Goal: Information Seeking & Learning: Understand process/instructions

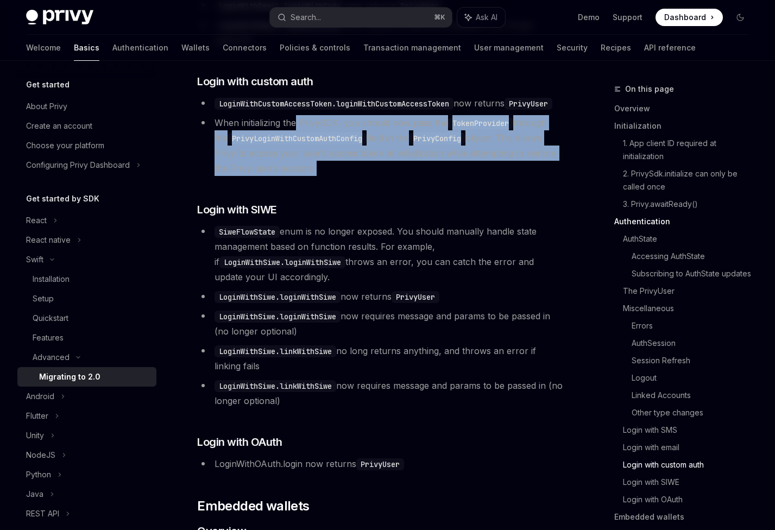
scroll to position [139, 0]
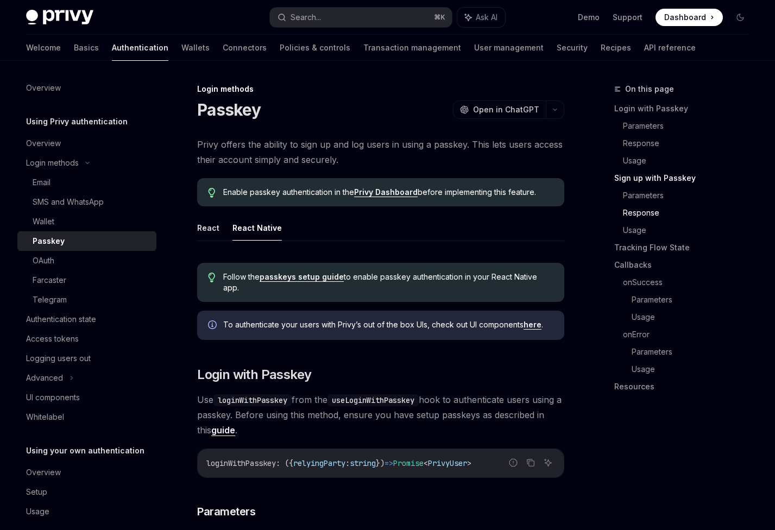
scroll to position [1451, 0]
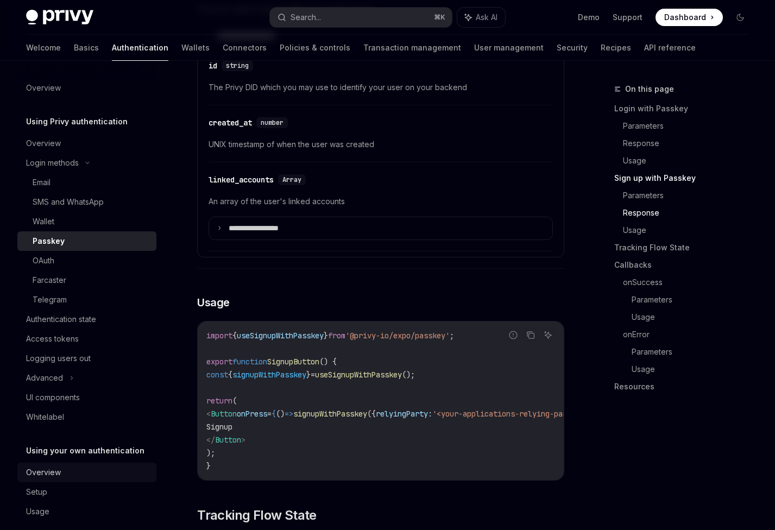
click at [26, 469] on div "Overview" at bounding box center [43, 472] width 35 height 13
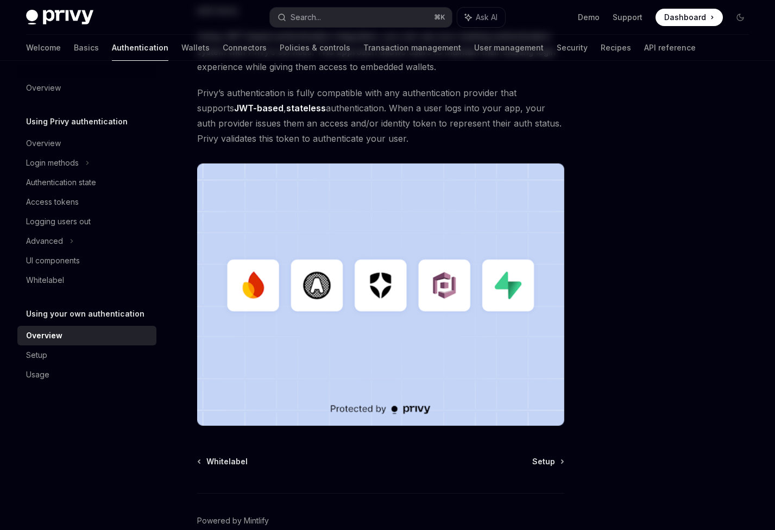
scroll to position [226, 0]
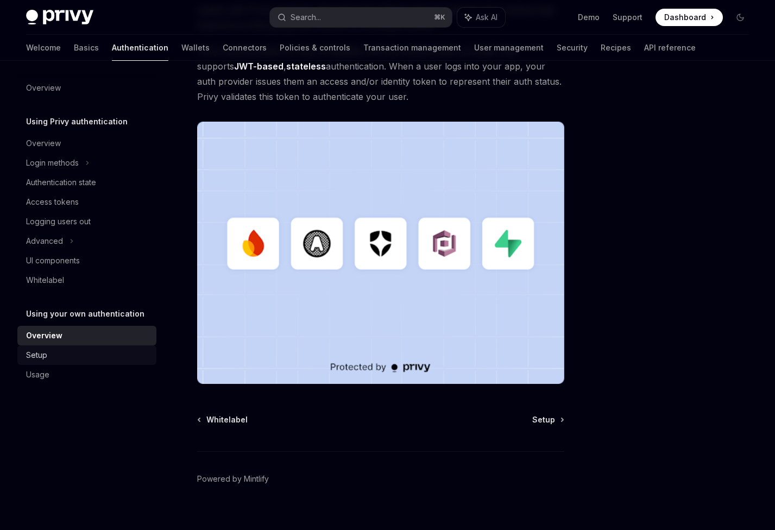
click at [79, 356] on div "Setup" at bounding box center [88, 355] width 124 height 13
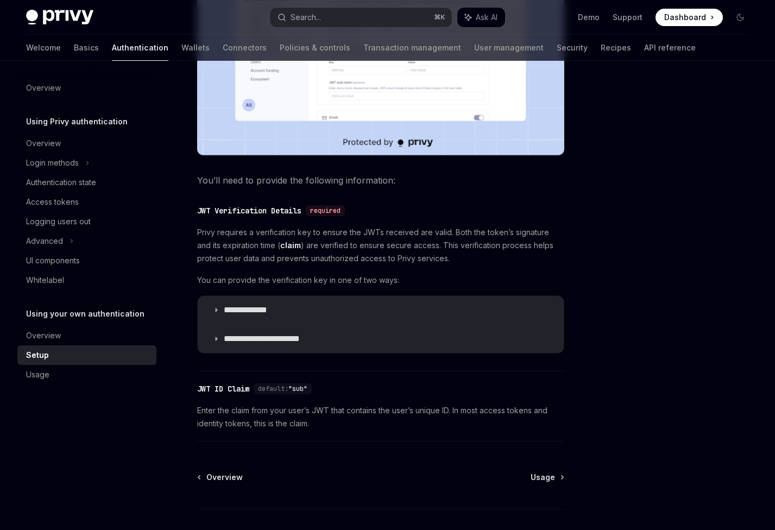
scroll to position [422, 0]
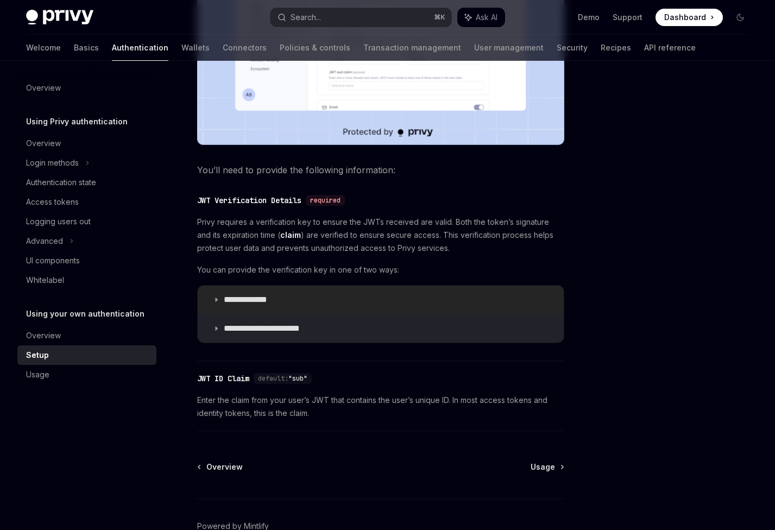
click at [272, 302] on p "**********" at bounding box center [256, 300] width 65 height 11
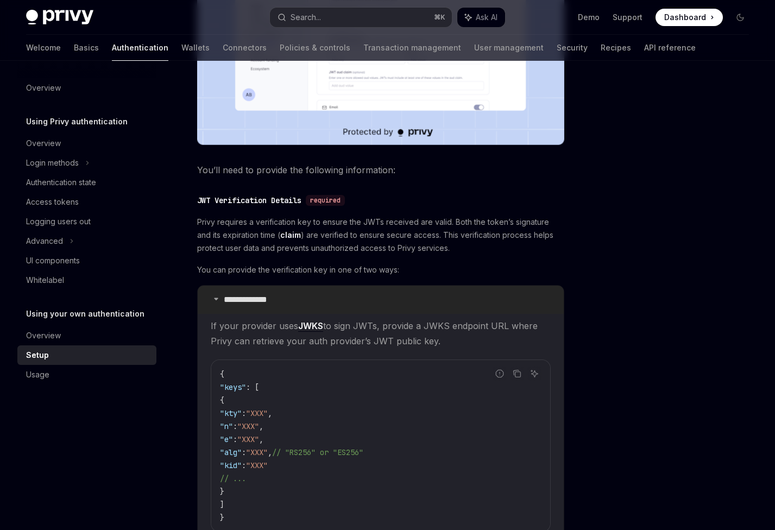
click at [272, 302] on p "**********" at bounding box center [256, 300] width 65 height 11
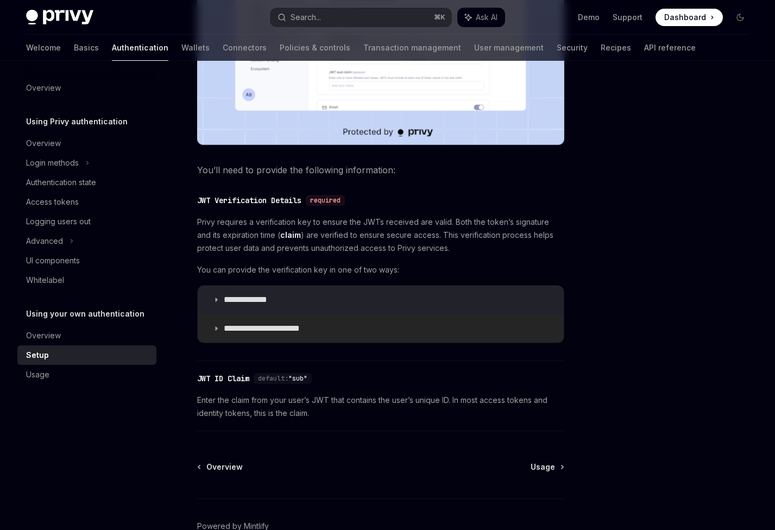
click at [266, 320] on summary "**********" at bounding box center [381, 329] width 366 height 28
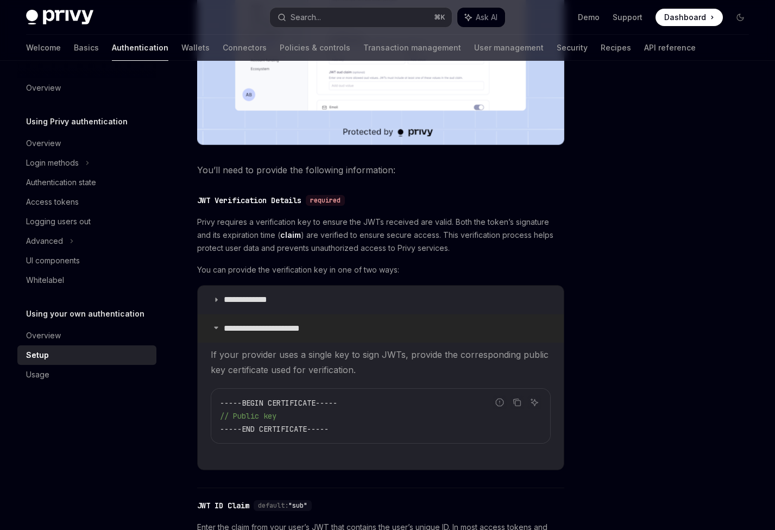
click at [266, 321] on summary "**********" at bounding box center [381, 329] width 366 height 28
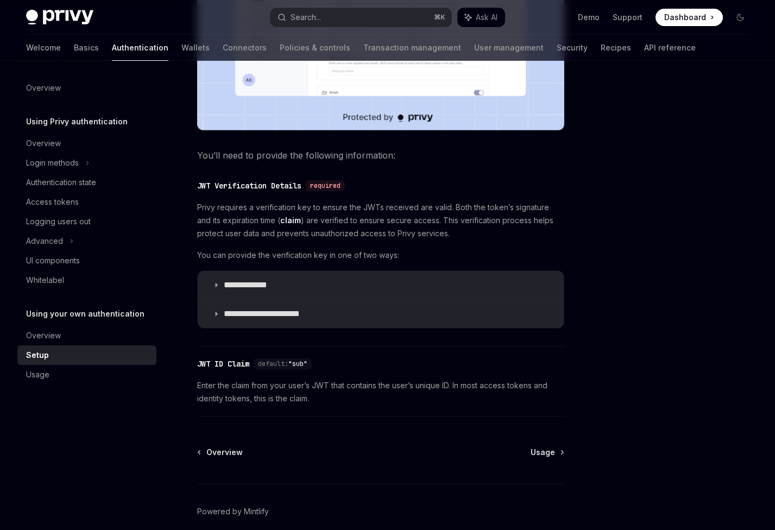
scroll to position [484, 0]
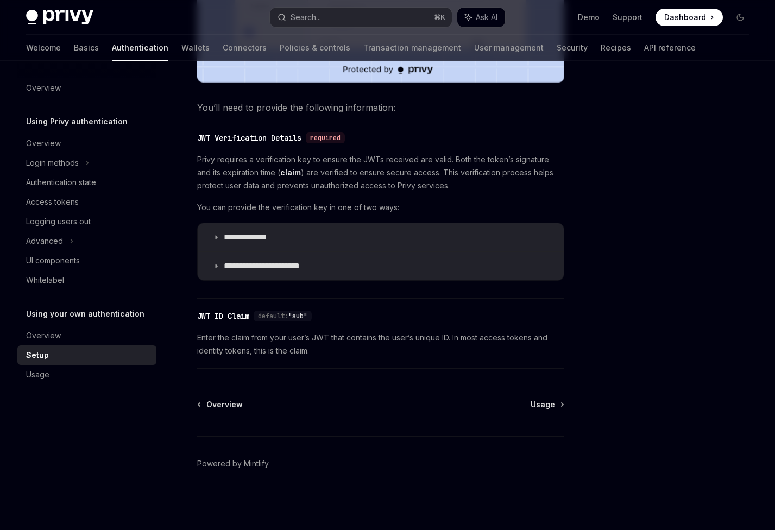
click at [249, 336] on span "Enter the claim from your user’s JWT that contains the user’s unique ID. In mos…" at bounding box center [380, 344] width 367 height 26
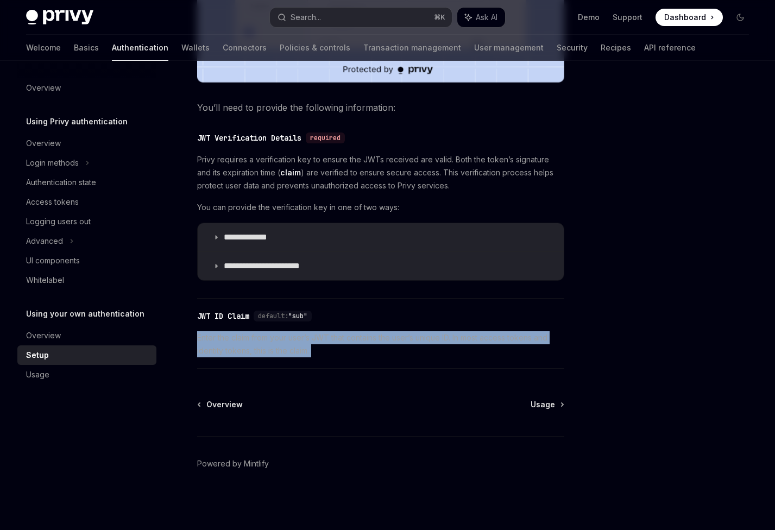
click at [249, 336] on span "Enter the claim from your user’s JWT that contains the user’s unique ID. In mos…" at bounding box center [380, 344] width 367 height 26
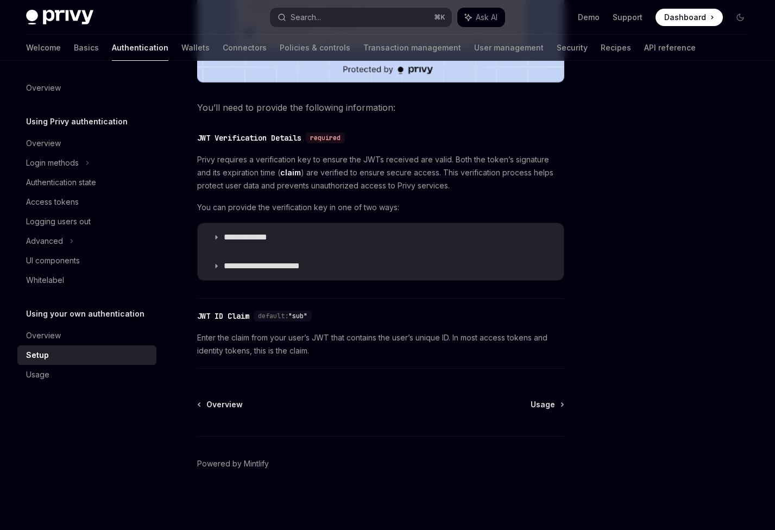
click at [255, 336] on span "Enter the claim from your user’s JWT that contains the user’s unique ID. In mos…" at bounding box center [380, 344] width 367 height 26
click at [33, 373] on div "Usage" at bounding box center [37, 374] width 23 height 13
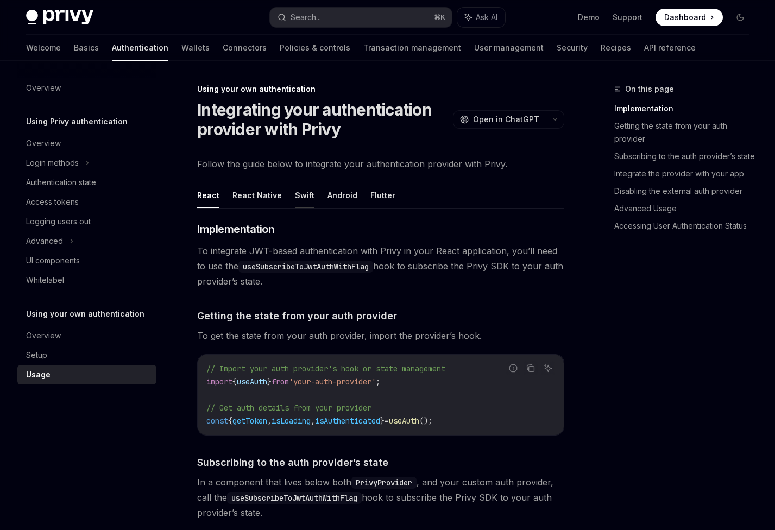
click at [306, 198] on button "Swift" at bounding box center [305, 196] width 20 height 26
type textarea "*"
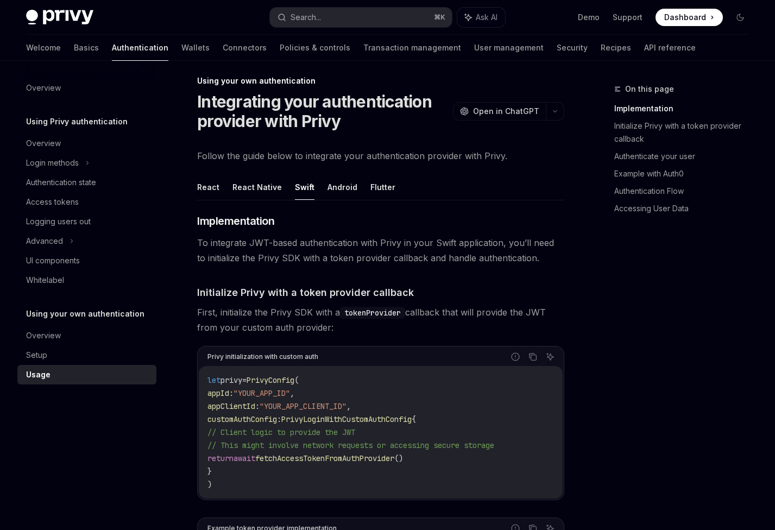
scroll to position [18, 0]
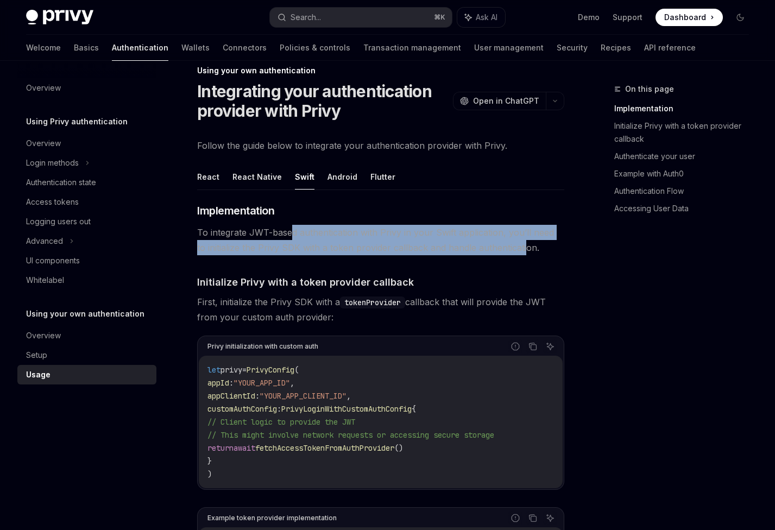
drag, startPoint x: 292, startPoint y: 230, endPoint x: 516, endPoint y: 242, distance: 224.2
click at [516, 242] on span "To integrate JWT-based authentication with Privy in your Swift application, you…" at bounding box center [380, 240] width 367 height 30
click at [514, 242] on span "To integrate JWT-based authentication with Privy in your Swift application, you…" at bounding box center [380, 240] width 367 height 30
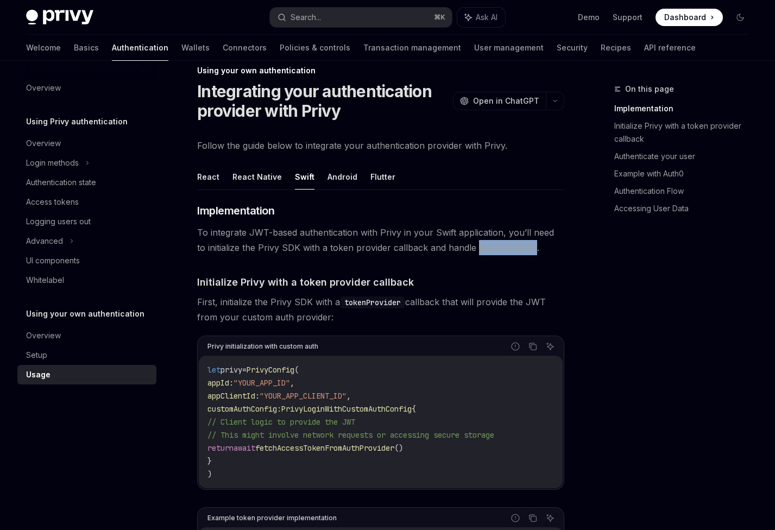
click at [514, 242] on span "To integrate JWT-based authentication with Privy in your Swift application, you…" at bounding box center [380, 240] width 367 height 30
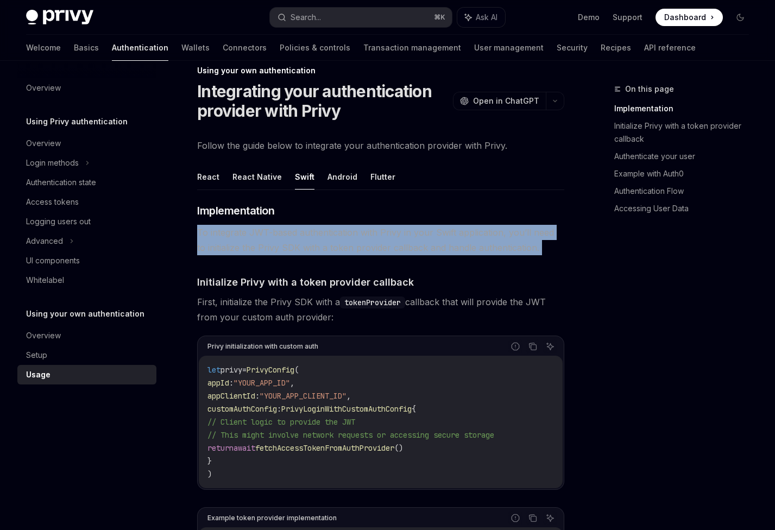
click at [514, 242] on span "To integrate JWT-based authentication with Privy in your Swift application, you…" at bounding box center [380, 240] width 367 height 30
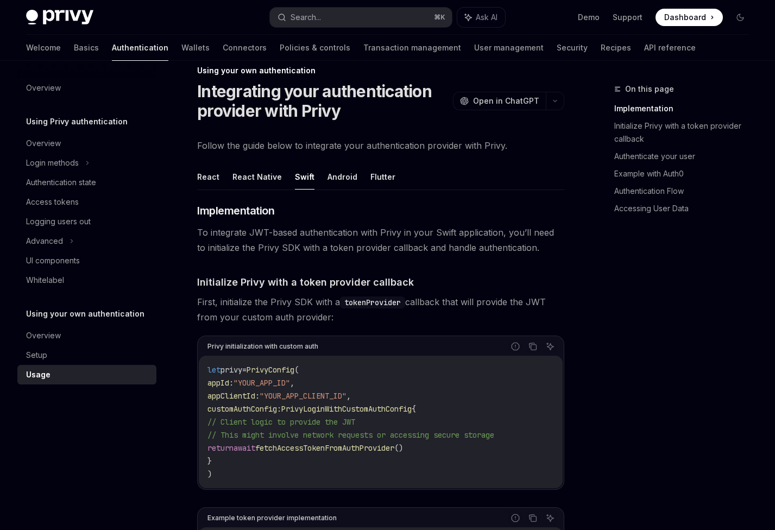
click at [444, 243] on span "To integrate JWT-based authentication with Privy in your Swift application, you…" at bounding box center [380, 240] width 367 height 30
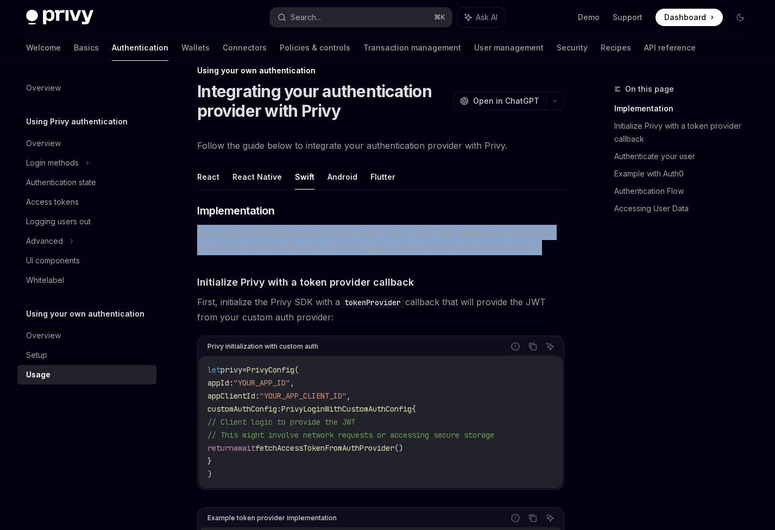
click at [444, 243] on span "To integrate JWT-based authentication with Privy in your Swift application, you…" at bounding box center [380, 240] width 367 height 30
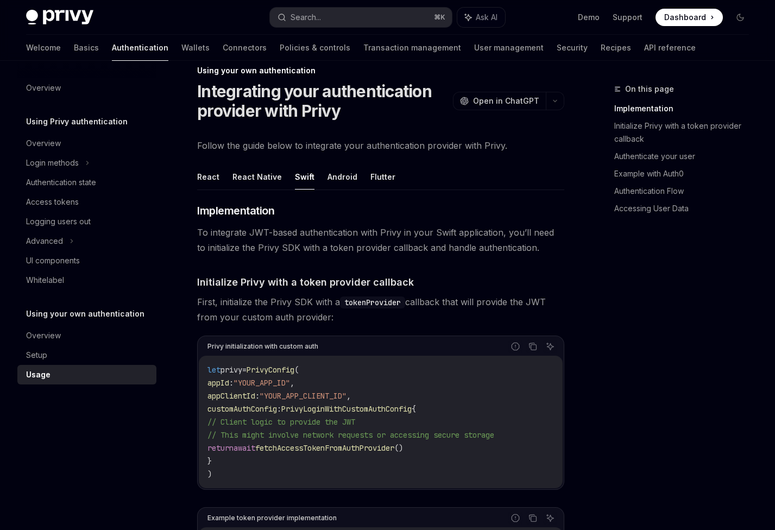
click at [356, 249] on span "To integrate JWT-based authentication with Privy in your Swift application, you…" at bounding box center [380, 240] width 367 height 30
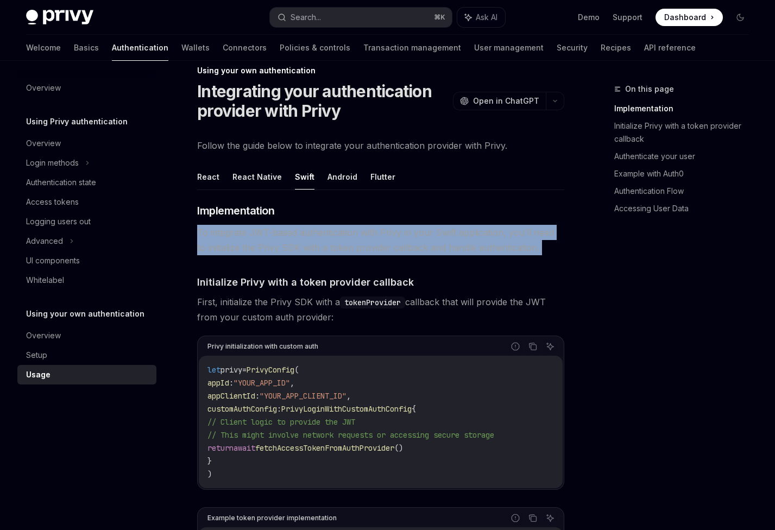
click at [356, 249] on span "To integrate JWT-based authentication with Privy in your Swift application, you…" at bounding box center [380, 240] width 367 height 30
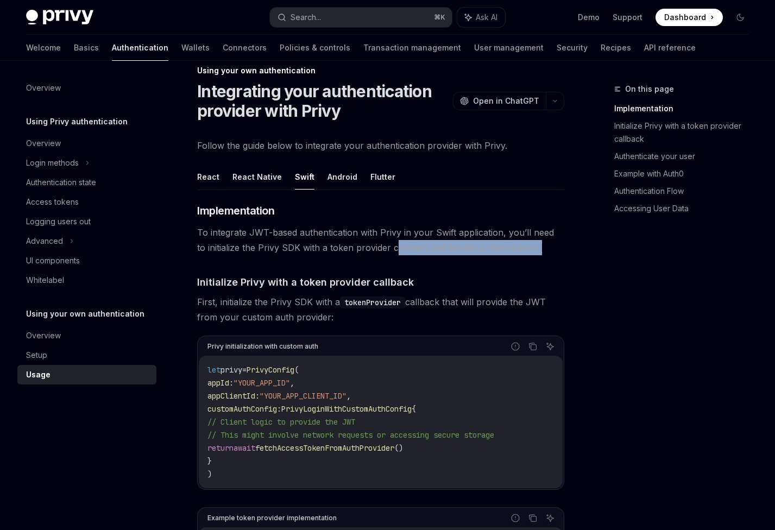
click at [385, 248] on span "To integrate JWT-based authentication with Privy in your Swift application, you…" at bounding box center [380, 240] width 367 height 30
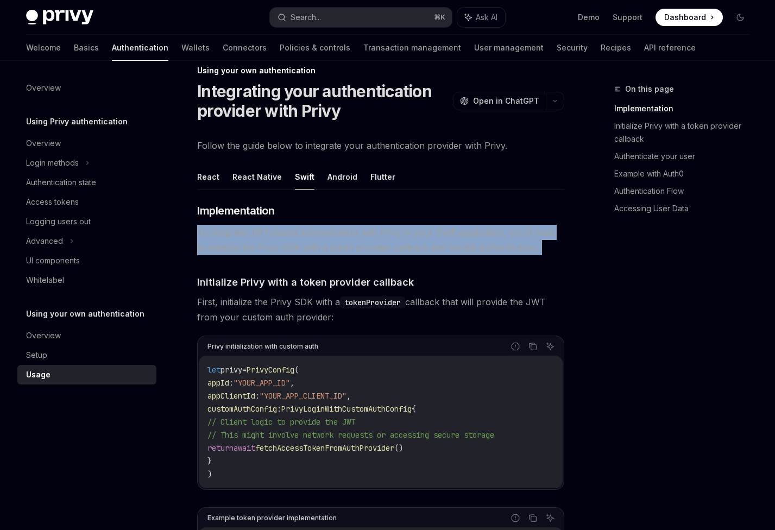
drag, startPoint x: 385, startPoint y: 248, endPoint x: 399, endPoint y: 248, distance: 14.7
click at [385, 248] on span "To integrate JWT-based authentication with Privy in your Swift application, you…" at bounding box center [380, 240] width 367 height 30
click at [401, 248] on span "To integrate JWT-based authentication with Privy in your Swift application, you…" at bounding box center [380, 240] width 367 height 30
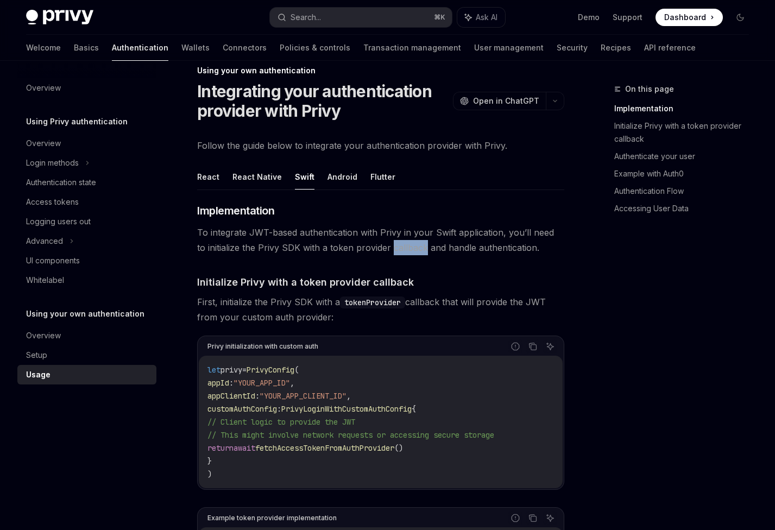
click at [401, 248] on span "To integrate JWT-based authentication with Privy in your Swift application, you…" at bounding box center [380, 240] width 367 height 30
drag, startPoint x: 447, startPoint y: 245, endPoint x: 499, endPoint y: 246, distance: 52.2
click at [499, 246] on span "To integrate JWT-based authentication with Privy in your Swift application, you…" at bounding box center [380, 240] width 367 height 30
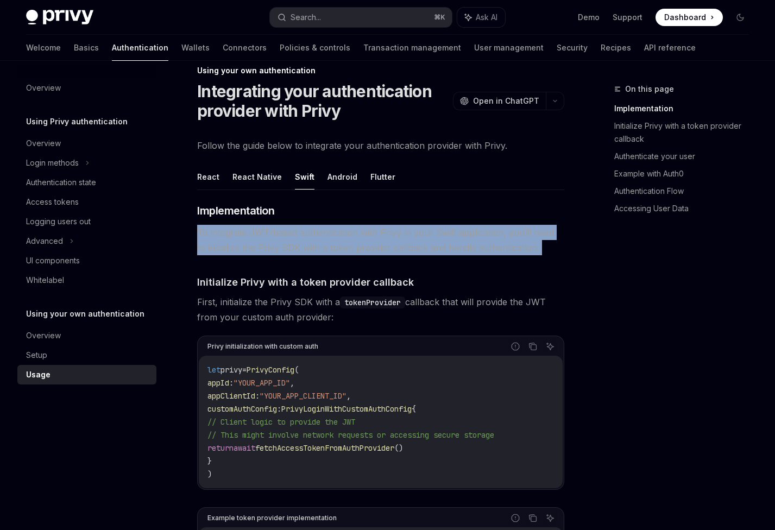
click at [499, 246] on span "To integrate JWT-based authentication with Privy in your Swift application, you…" at bounding box center [380, 240] width 367 height 30
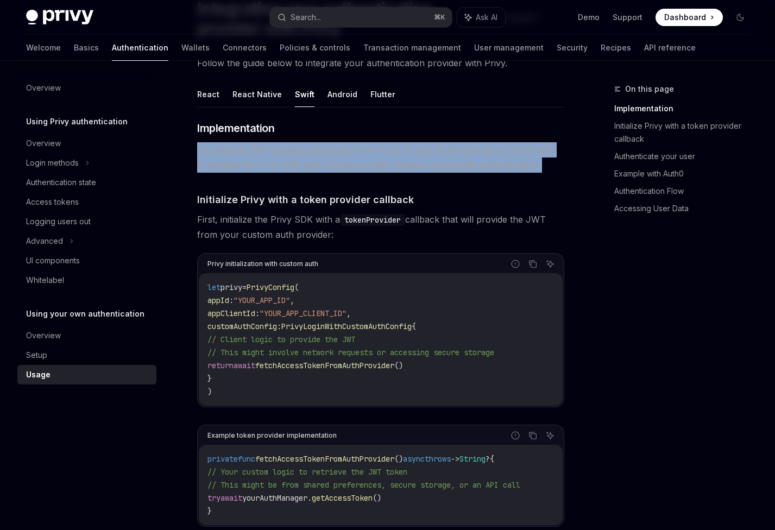
scroll to position [115, 0]
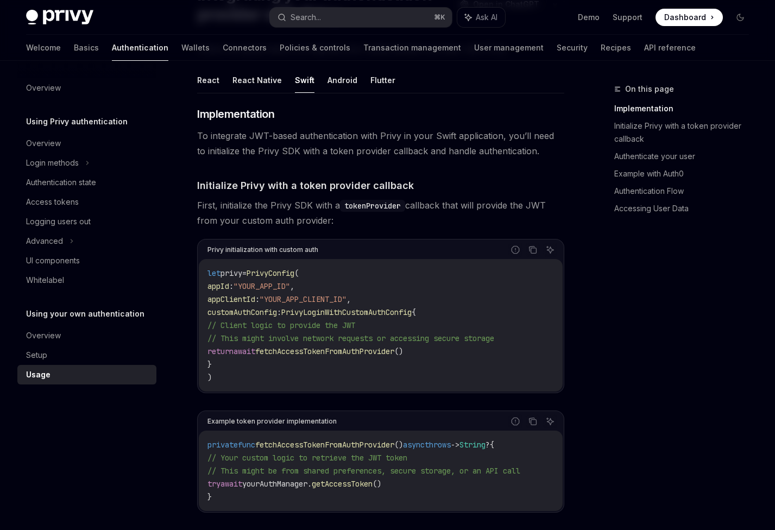
click at [298, 211] on span "First, initialize the Privy SDK with a tokenProvider callback that will provide…" at bounding box center [380, 213] width 367 height 30
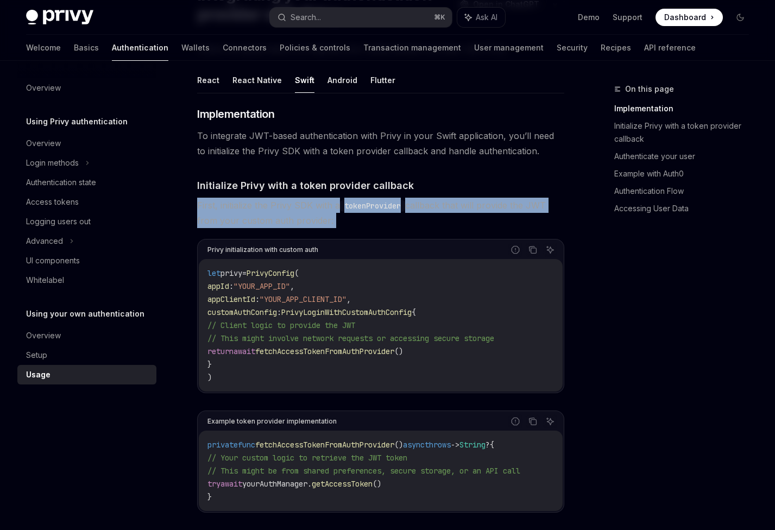
click at [298, 211] on span "First, initialize the Privy SDK with a tokenProvider callback that will provide…" at bounding box center [380, 213] width 367 height 30
click at [312, 210] on span "First, initialize the Privy SDK with a tokenProvider callback that will provide…" at bounding box center [380, 213] width 367 height 30
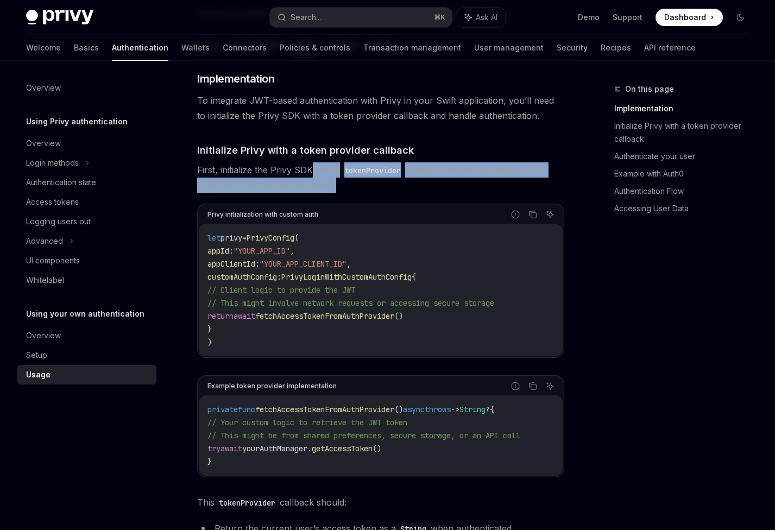
scroll to position [193, 0]
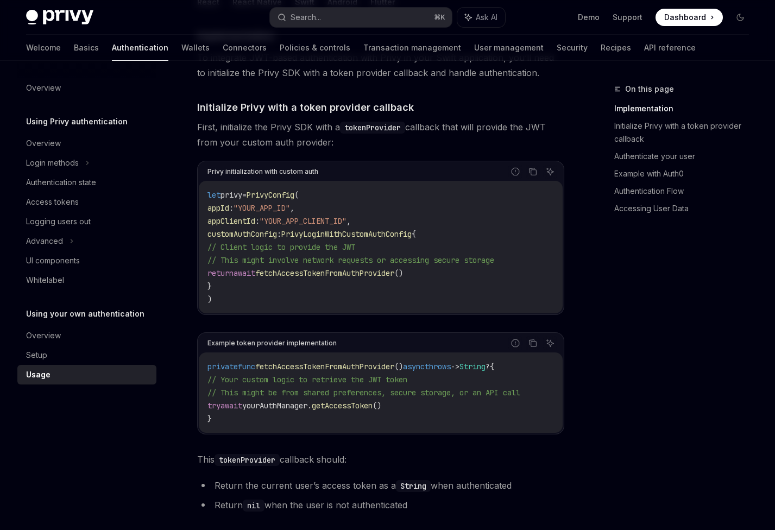
click at [388, 234] on span "PrivyLoginWithCustomAuthConfig" at bounding box center [346, 234] width 130 height 10
click at [464, 230] on code "let privy = PrivyConfig ( appId : "YOUR_APP_ID" , appClientId : "YOUR_APP_CLIEN…" at bounding box center [381, 247] width 347 height 117
drag, startPoint x: 455, startPoint y: 237, endPoint x: 454, endPoint y: 230, distance: 6.6
click at [454, 230] on code "let privy = PrivyConfig ( appId : "YOUR_APP_ID" , appClientId : "YOUR_APP_CLIEN…" at bounding box center [381, 247] width 347 height 117
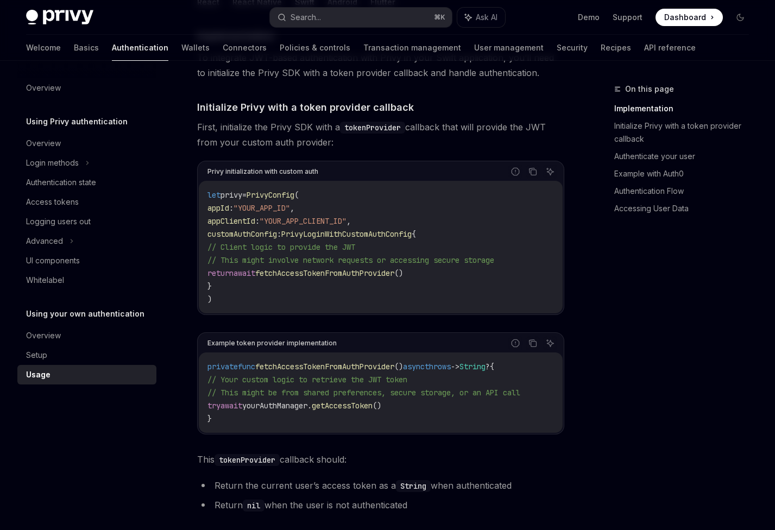
click at [416, 230] on span "{" at bounding box center [414, 234] width 4 height 10
click at [395, 272] on span "fetchAccessTokenFromAuthProvider" at bounding box center [324, 273] width 139 height 10
click at [393, 278] on span "fetchAccessTokenFromAuthProvider" at bounding box center [324, 273] width 139 height 10
click at [247, 288] on code "let privy = PrivyConfig ( appId : "YOUR_APP_ID" , appClientId : "YOUR_APP_CLIEN…" at bounding box center [381, 247] width 347 height 117
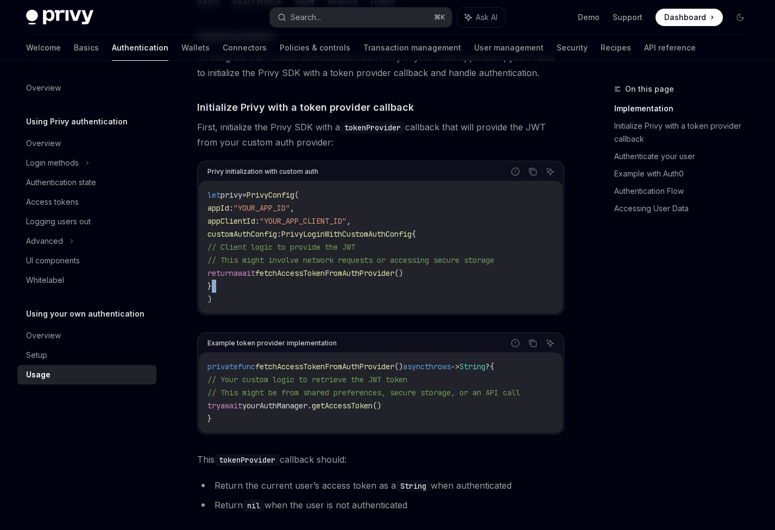
click at [247, 288] on code "let privy = PrivyConfig ( appId : "YOUR_APP_ID" , appClientId : "YOUR_APP_CLIEN…" at bounding box center [381, 247] width 347 height 117
click at [247, 287] on code "let privy = PrivyConfig ( appId : "YOUR_APP_ID" , appClientId : "YOUR_APP_CLIEN…" at bounding box center [381, 247] width 347 height 117
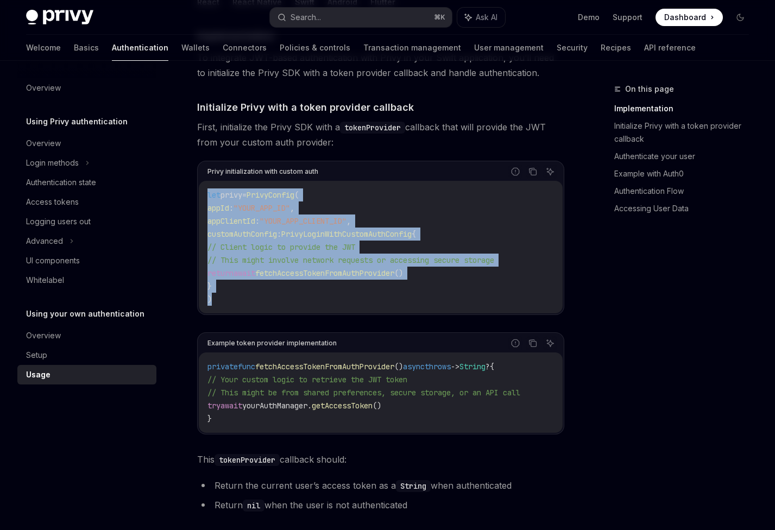
drag, startPoint x: 222, startPoint y: 299, endPoint x: 201, endPoint y: 195, distance: 106.5
click at [201, 195] on div "let privy = PrivyConfig ( appId : "YOUR_APP_ID" , appClientId : "YOUR_APP_CLIEN…" at bounding box center [381, 247] width 364 height 133
click at [221, 190] on span "privy" at bounding box center [232, 195] width 22 height 10
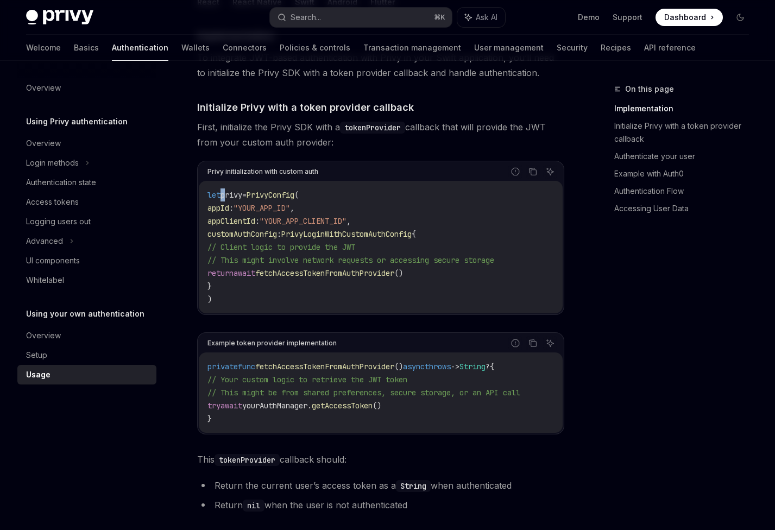
click at [221, 190] on span "privy" at bounding box center [232, 195] width 22 height 10
click at [329, 272] on span "fetchAccessTokenFromAuthProvider" at bounding box center [324, 273] width 139 height 10
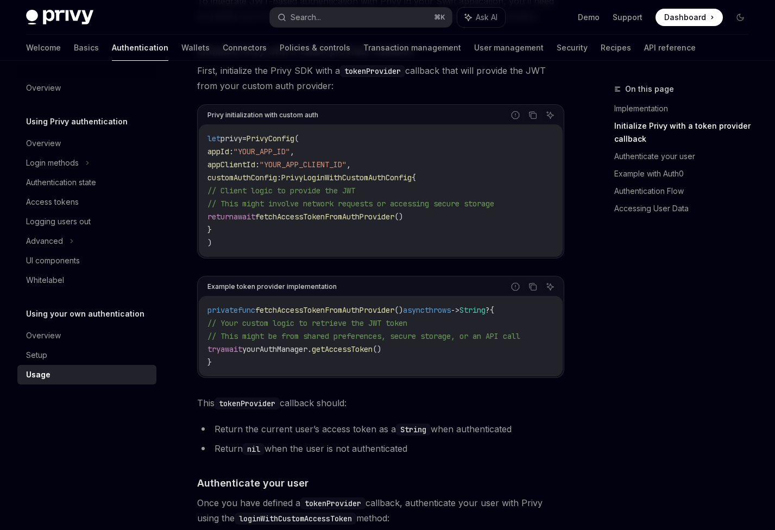
scroll to position [269, 0]
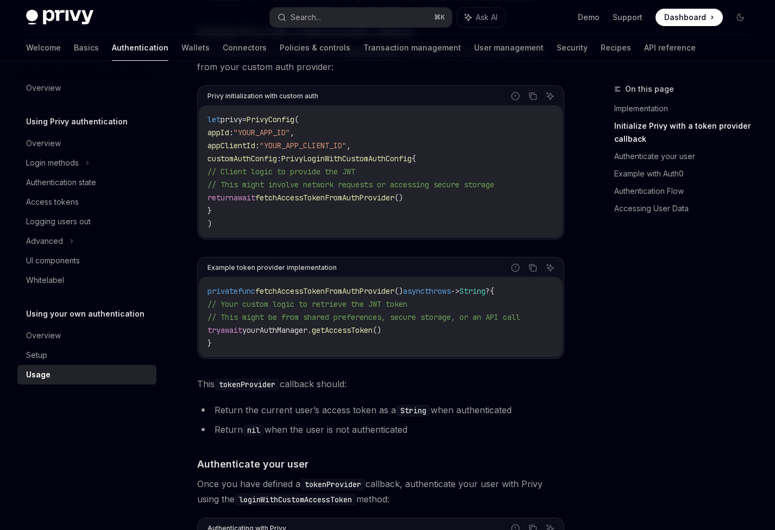
click at [328, 292] on span "fetchAccessTokenFromAuthProvider" at bounding box center [324, 291] width 139 height 10
click at [451, 292] on span "throws" at bounding box center [438, 291] width 26 height 10
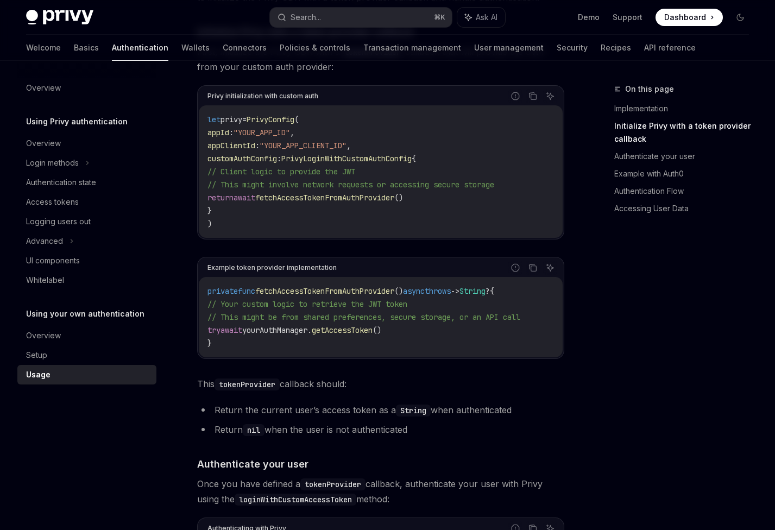
drag, startPoint x: 232, startPoint y: 306, endPoint x: 560, endPoint y: 318, distance: 327.9
click at [554, 318] on code "private func fetchAccessTokenFromAuthProvider () async throws -> String ? { // …" at bounding box center [381, 317] width 347 height 65
click at [548, 318] on code "private func fetchAccessTokenFromAuthProvider () async throws -> String ? { // …" at bounding box center [381, 317] width 347 height 65
drag, startPoint x: 537, startPoint y: 321, endPoint x: 192, endPoint y: 310, distance: 344.7
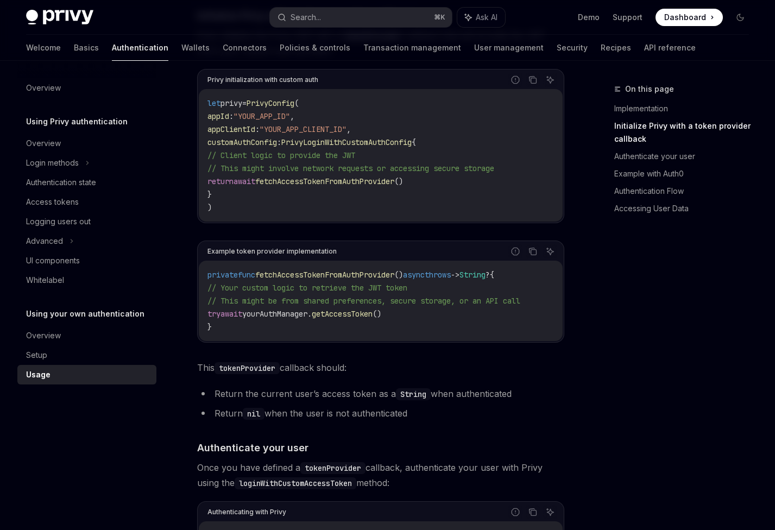
scroll to position [326, 0]
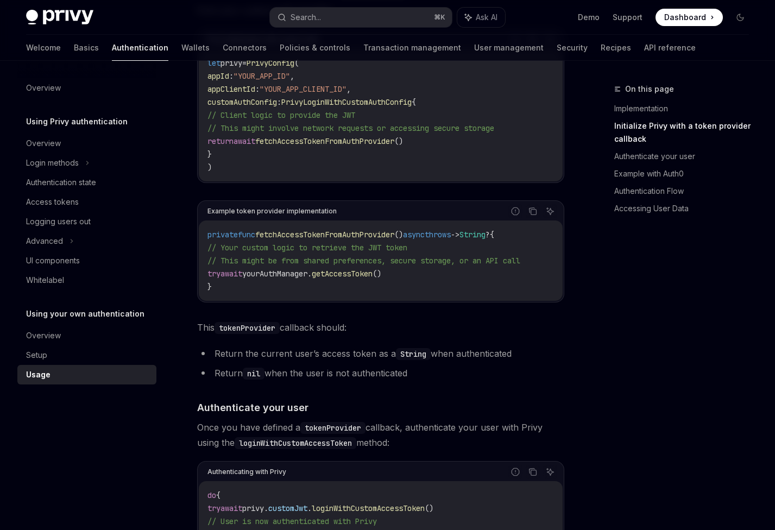
click at [217, 293] on code "private func fetchAccessTokenFromAuthProvider () async throws -> String ? { // …" at bounding box center [381, 260] width 347 height 65
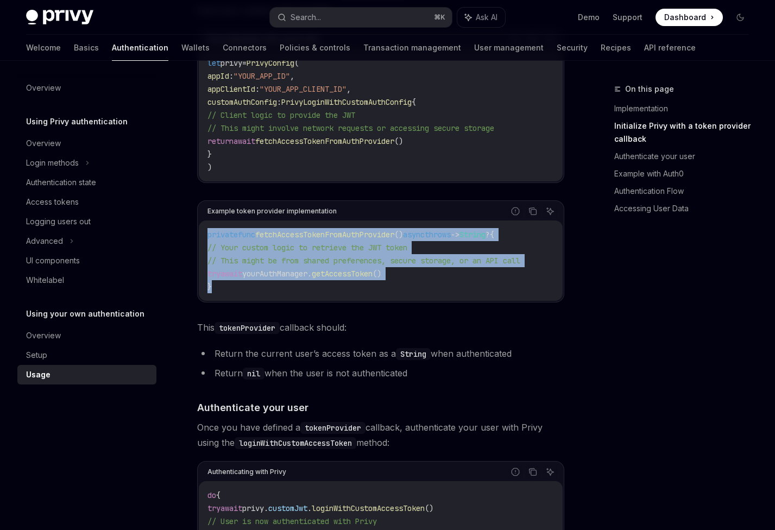
drag, startPoint x: 221, startPoint y: 293, endPoint x: 204, endPoint y: 242, distance: 53.4
click at [204, 242] on div "private func fetchAccessTokenFromAuthProvider () async throws -> String ? { // …" at bounding box center [381, 261] width 364 height 80
click at [209, 237] on span "private" at bounding box center [223, 235] width 30 height 10
drag, startPoint x: 209, startPoint y: 237, endPoint x: 223, endPoint y: 287, distance: 52.0
click at [223, 287] on code "private func fetchAccessTokenFromAuthProvider () async throws -> String ? { // …" at bounding box center [381, 260] width 347 height 65
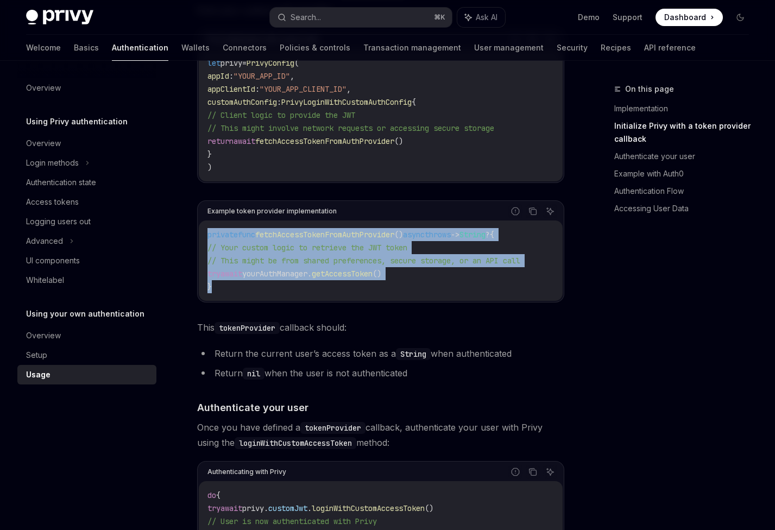
click at [223, 287] on code "private func fetchAccessTokenFromAuthProvider () async throws -> String ? { // …" at bounding box center [381, 260] width 347 height 65
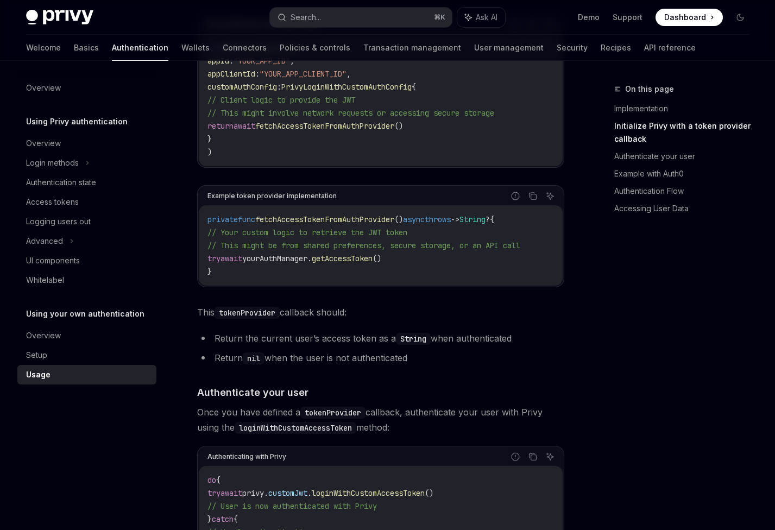
scroll to position [416, 0]
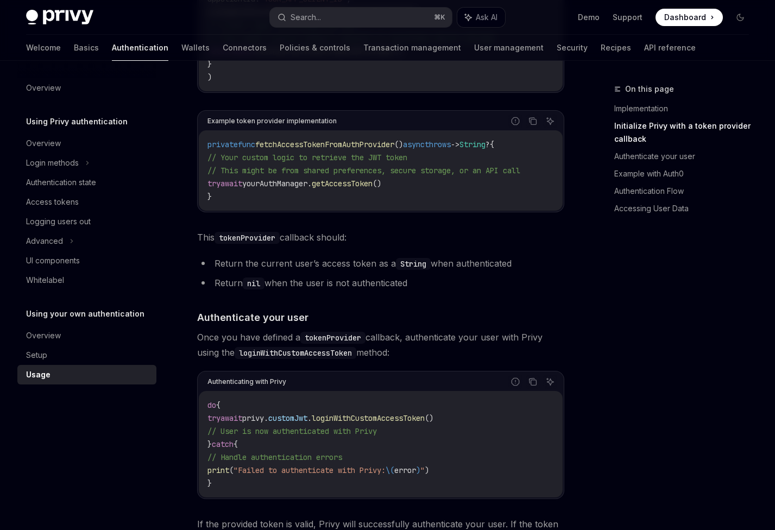
click at [207, 240] on span "This tokenProvider callback should:" at bounding box center [380, 237] width 367 height 15
click at [203, 245] on span "This tokenProvider callback should:" at bounding box center [380, 237] width 367 height 15
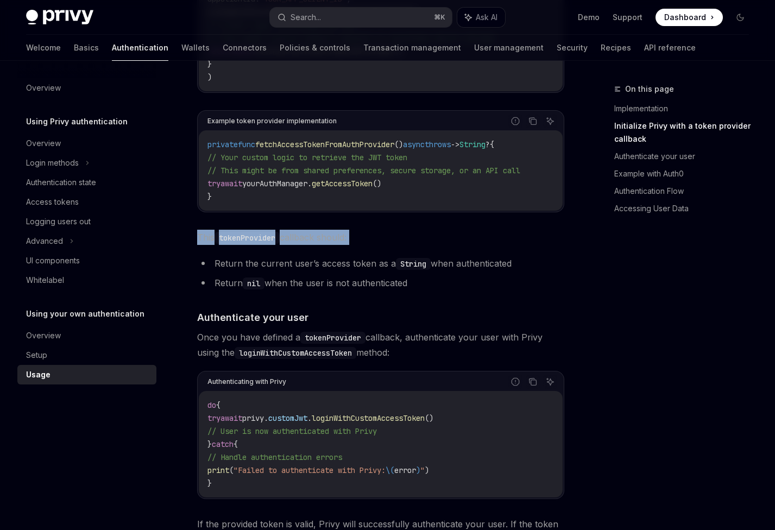
click at [203, 245] on span "This tokenProvider callback should:" at bounding box center [380, 237] width 367 height 15
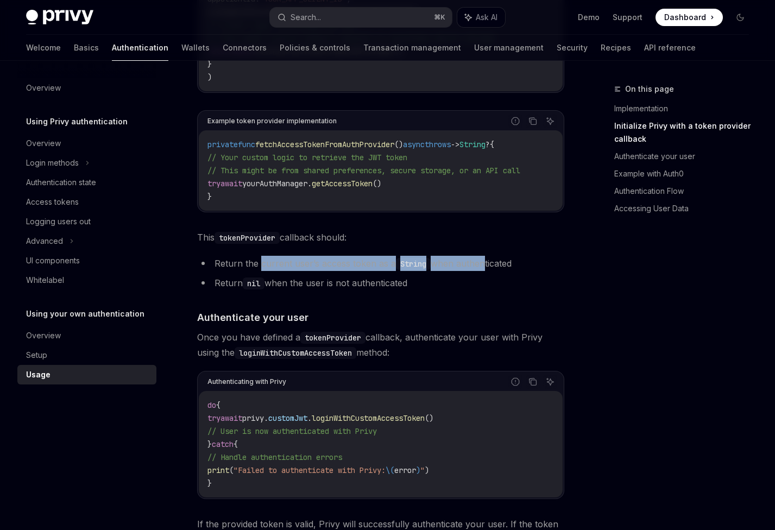
drag, startPoint x: 265, startPoint y: 269, endPoint x: 480, endPoint y: 270, distance: 214.7
click at [480, 270] on li "Return the current user’s access token as a String when authenticated" at bounding box center [380, 263] width 367 height 15
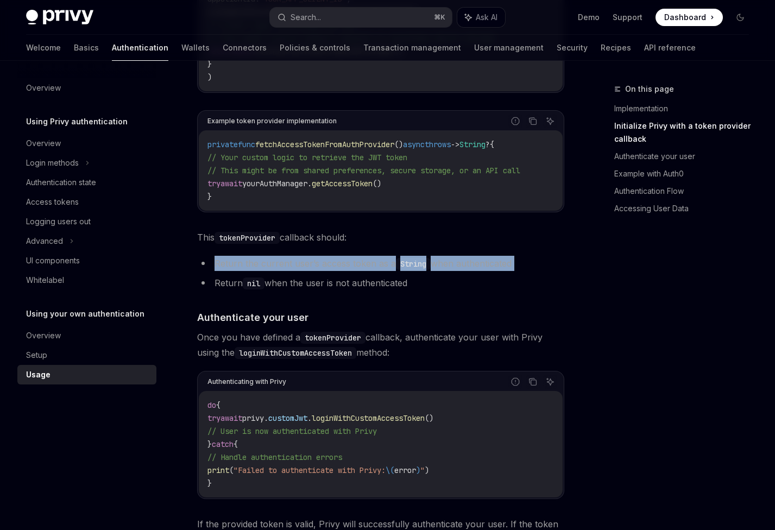
click at [355, 270] on li "Return the current user’s access token as a String when authenticated" at bounding box center [380, 263] width 367 height 15
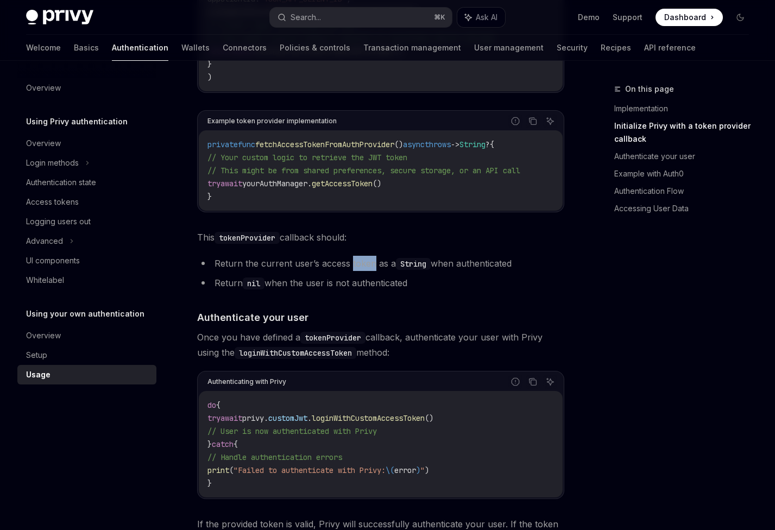
click at [355, 270] on li "Return the current user’s access token as a String when authenticated" at bounding box center [380, 263] width 367 height 15
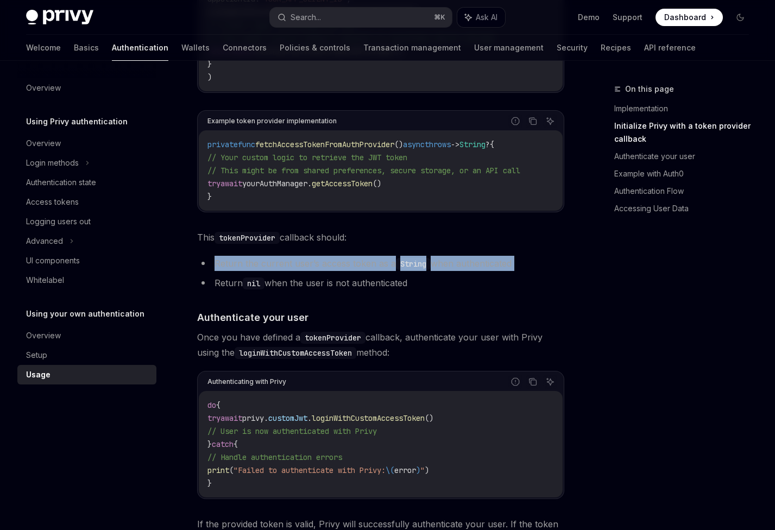
click at [355, 270] on li "Return the current user’s access token as a String when authenticated" at bounding box center [380, 263] width 367 height 15
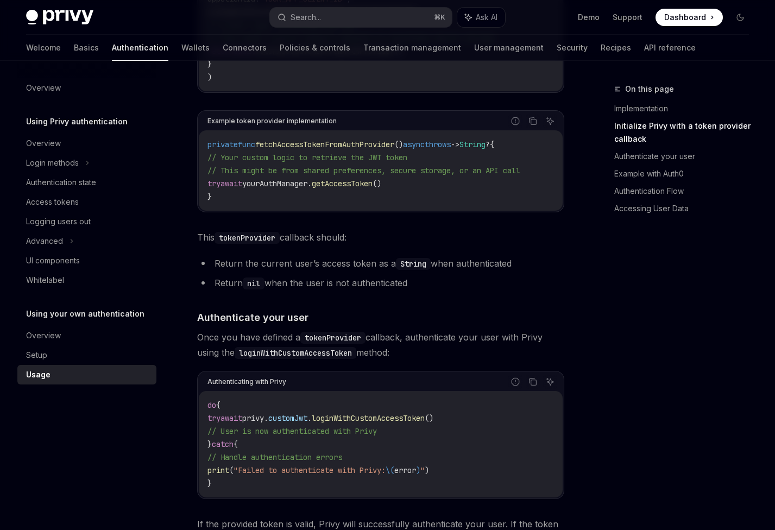
click at [352, 290] on li "Return nil when the user is not authenticated" at bounding box center [380, 283] width 367 height 15
click at [353, 282] on ul "Return the current user’s access token as a String when authenticated Return ni…" at bounding box center [380, 273] width 367 height 35
click at [348, 291] on li "Return nil when the user is not authenticated" at bounding box center [380, 283] width 367 height 15
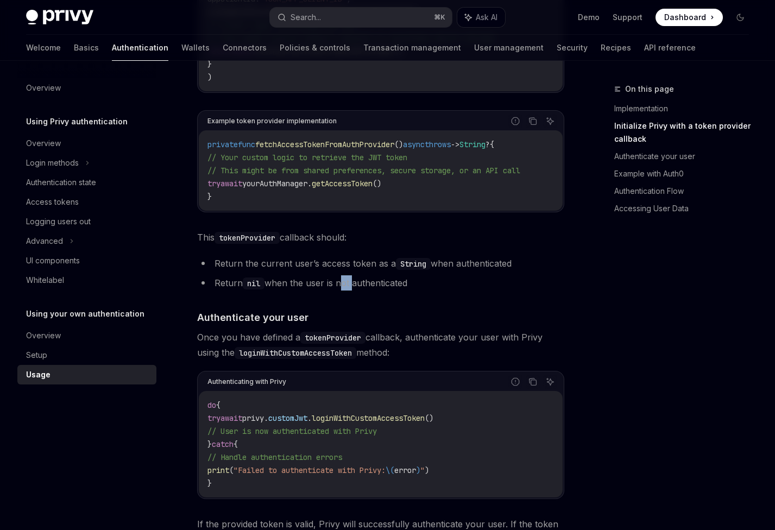
click at [348, 291] on li "Return nil when the user is not authenticated" at bounding box center [380, 283] width 367 height 15
click at [353, 271] on li "Return the current user’s access token as a String when authenticated" at bounding box center [380, 263] width 367 height 15
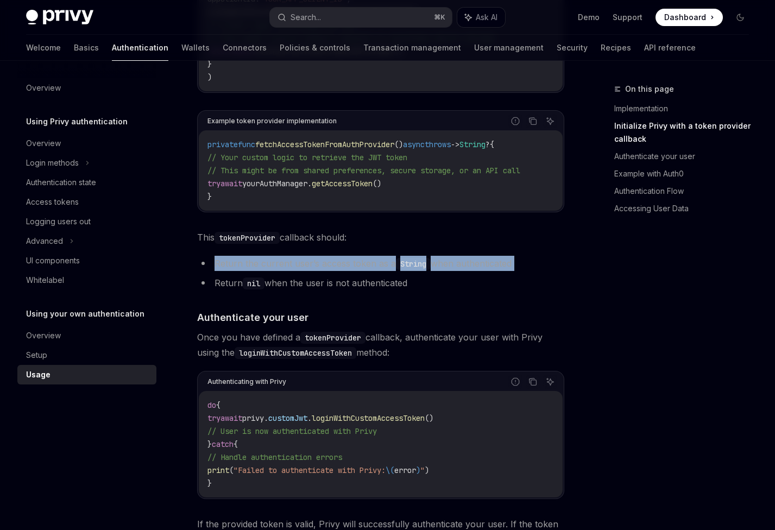
click at [353, 271] on li "Return the current user’s access token as a String when authenticated" at bounding box center [380, 263] width 367 height 15
click at [356, 271] on li "Return the current user’s access token as a String when authenticated" at bounding box center [380, 263] width 367 height 15
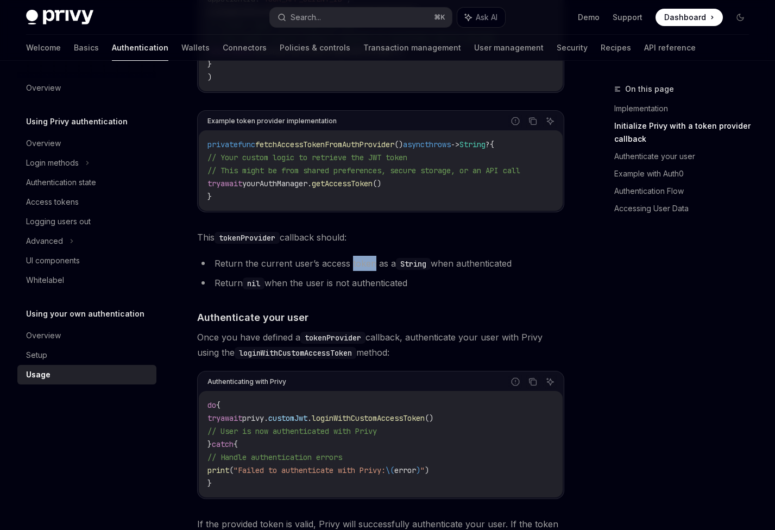
click at [356, 271] on li "Return the current user’s access token as a String when authenticated" at bounding box center [380, 263] width 367 height 15
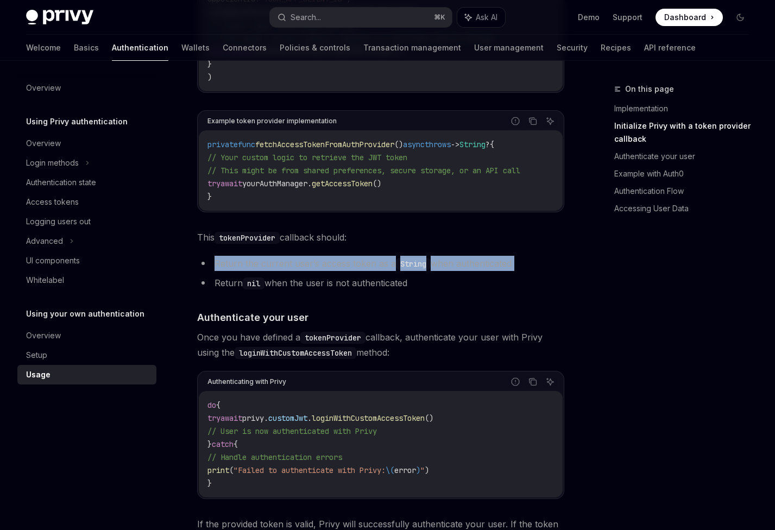
click at [356, 271] on li "Return the current user’s access token as a String when authenticated" at bounding box center [380, 263] width 367 height 15
click at [360, 271] on li "Return the current user’s access token as a String when authenticated" at bounding box center [380, 263] width 367 height 15
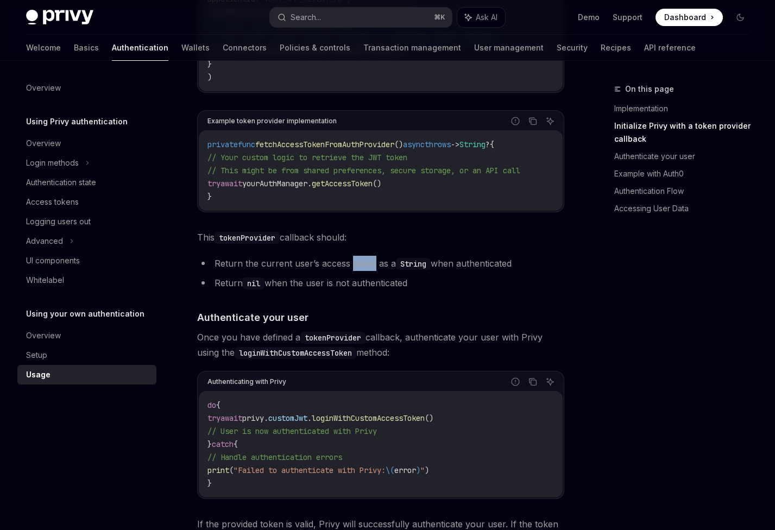
click at [360, 271] on li "Return the current user’s access token as a String when authenticated" at bounding box center [380, 263] width 367 height 15
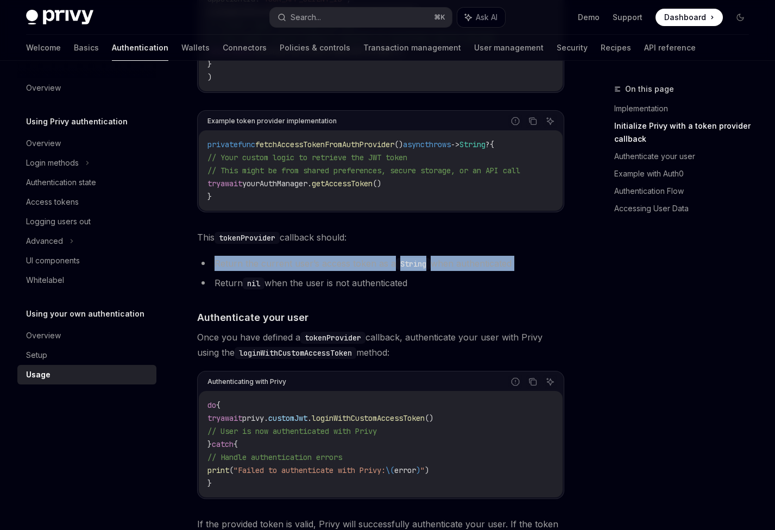
click at [360, 271] on li "Return the current user’s access token as a String when authenticated" at bounding box center [380, 263] width 367 height 15
click at [341, 271] on li "Return the current user’s access token as a String when authenticated" at bounding box center [380, 263] width 367 height 15
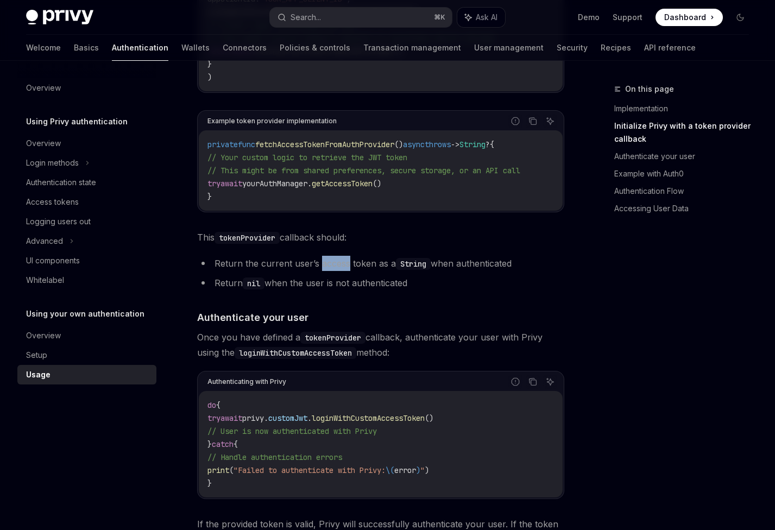
click at [341, 271] on li "Return the current user’s access token as a String when authenticated" at bounding box center [380, 263] width 367 height 15
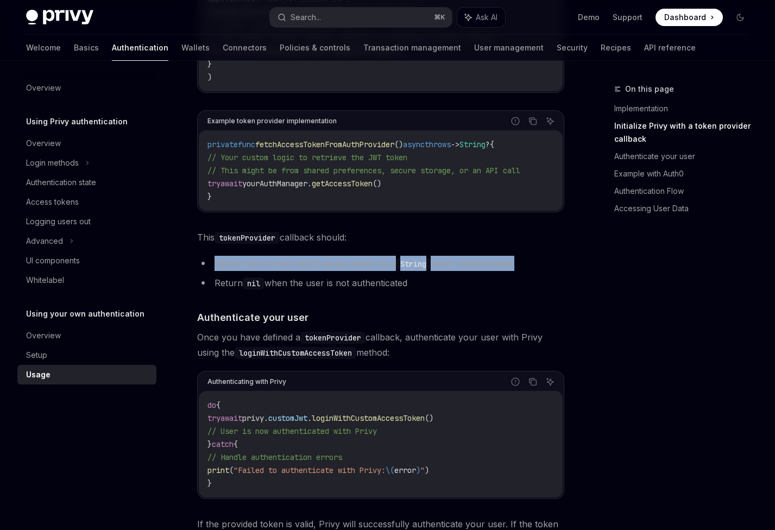
drag, startPoint x: 341, startPoint y: 272, endPoint x: 300, endPoint y: 270, distance: 40.8
click at [341, 271] on li "Return the current user’s access token as a String when authenticated" at bounding box center [380, 263] width 367 height 15
click at [300, 270] on li "Return the current user’s access token as a String when authenticated" at bounding box center [380, 263] width 367 height 15
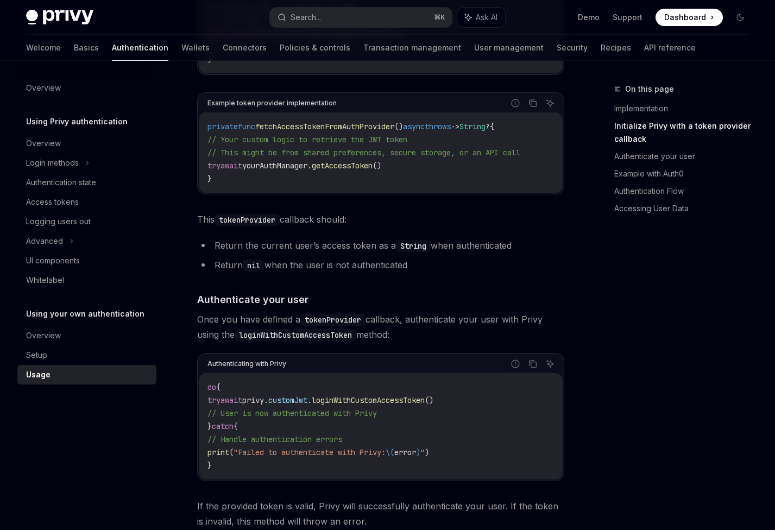
scroll to position [514, 0]
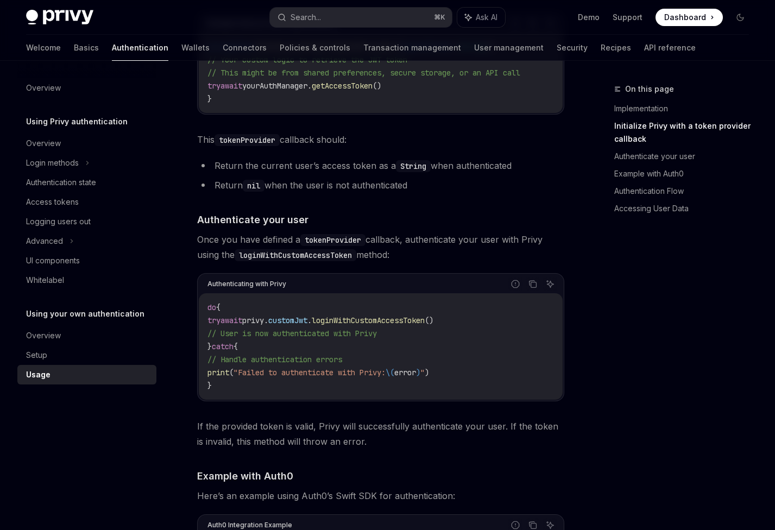
click at [225, 250] on span "Once you have defined a tokenProvider callback, authenticate your user with Pri…" at bounding box center [380, 247] width 367 height 30
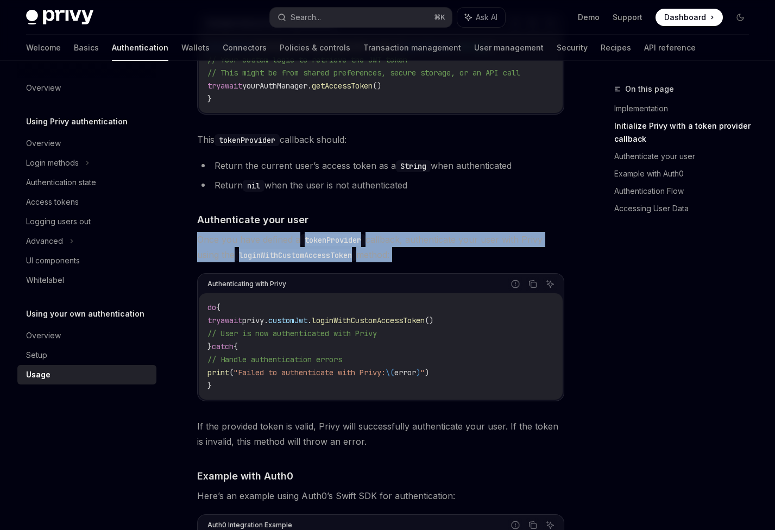
drag, startPoint x: 225, startPoint y: 250, endPoint x: 211, endPoint y: 250, distance: 14.1
click at [225, 250] on span "Once you have defined a tokenProvider callback, authenticate your user with Pri…" at bounding box center [380, 247] width 367 height 30
click at [205, 249] on span "Once you have defined a tokenProvider callback, authenticate your user with Pri…" at bounding box center [380, 247] width 367 height 30
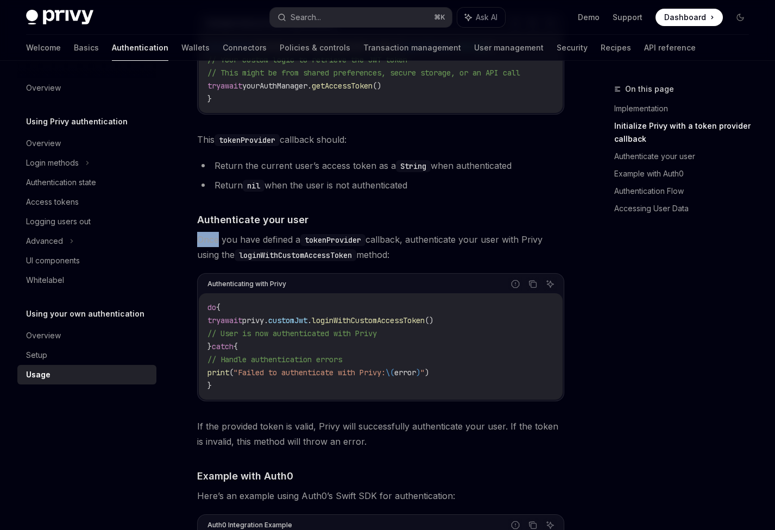
click at [205, 249] on span "Once you have defined a tokenProvider callback, authenticate your user with Pri…" at bounding box center [380, 247] width 367 height 30
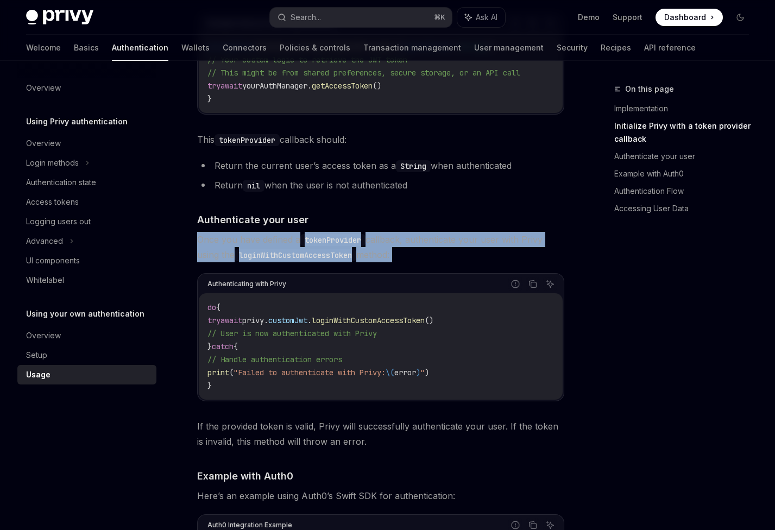
click at [206, 249] on span "Once you have defined a tokenProvider callback, authenticate your user with Pri…" at bounding box center [380, 247] width 367 height 30
click at [219, 247] on span "Once you have defined a tokenProvider callback, authenticate your user with Pri…" at bounding box center [380, 247] width 367 height 30
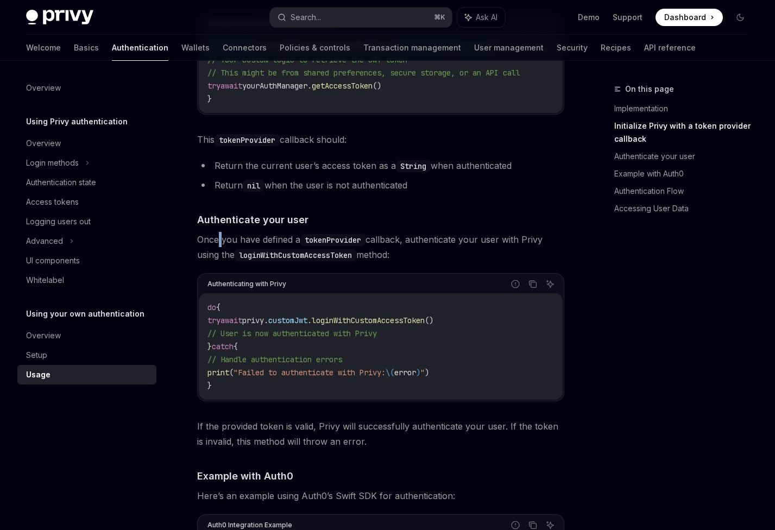
click at [219, 247] on span "Once you have defined a tokenProvider callback, authenticate your user with Pri…" at bounding box center [380, 247] width 367 height 30
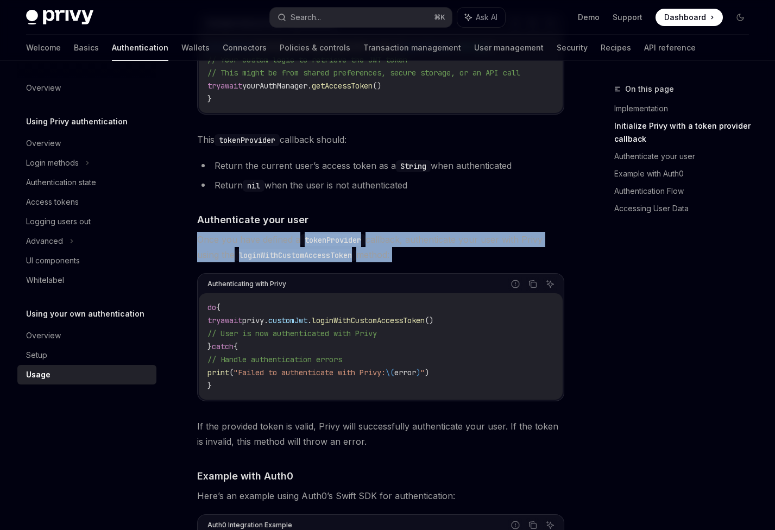
click at [219, 247] on span "Once you have defined a tokenProvider callback, authenticate your user with Pri…" at bounding box center [380, 247] width 367 height 30
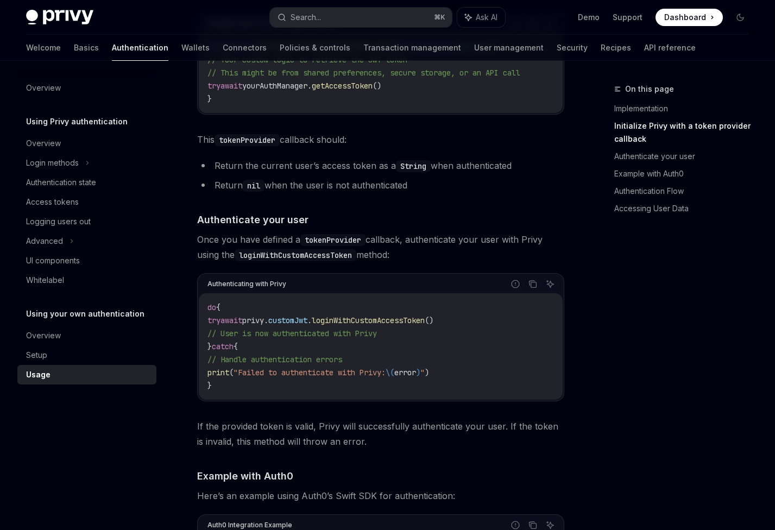
click at [207, 246] on span "Once you have defined a tokenProvider callback, authenticate your user with Pri…" at bounding box center [380, 247] width 367 height 30
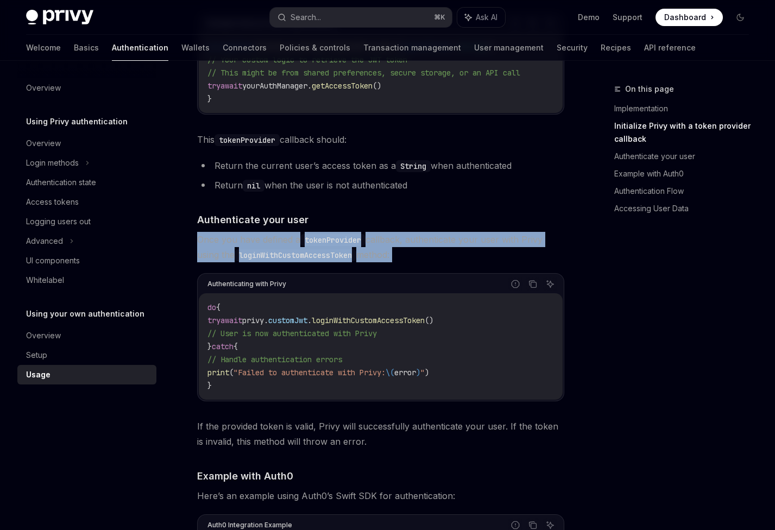
click at [207, 246] on span "Once you have defined a tokenProvider callback, authenticate your user with Pri…" at bounding box center [380, 247] width 367 height 30
click at [214, 243] on span "Once you have defined a tokenProvider callback, authenticate your user with Pri…" at bounding box center [380, 247] width 367 height 30
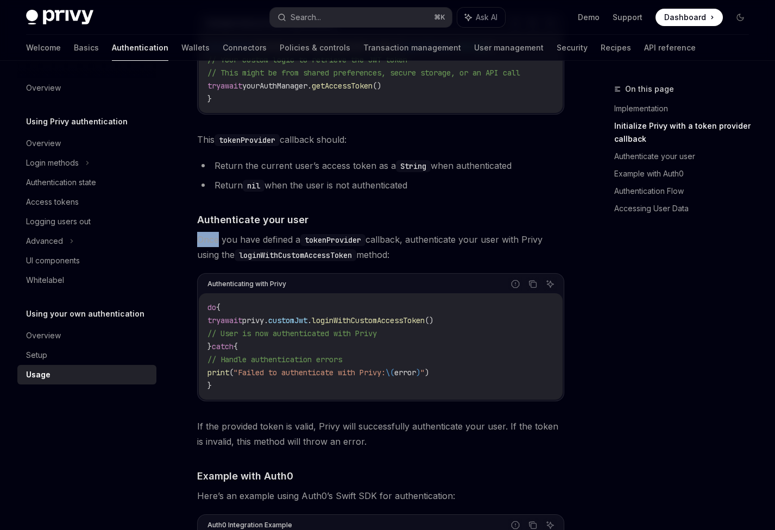
click at [214, 243] on span "Once you have defined a tokenProvider callback, authenticate your user with Pri…" at bounding box center [380, 247] width 367 height 30
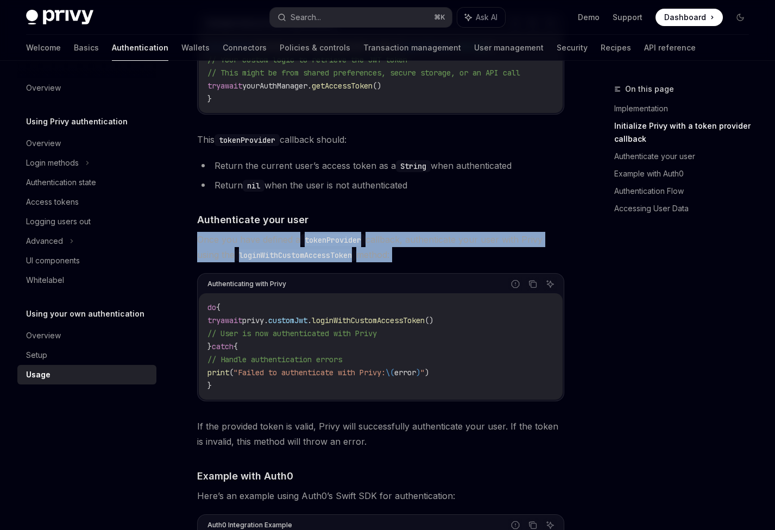
click at [214, 243] on span "Once you have defined a tokenProvider callback, authenticate your user with Pri…" at bounding box center [380, 247] width 367 height 30
click at [204, 245] on span "Once you have defined a tokenProvider callback, authenticate your user with Pri…" at bounding box center [380, 247] width 367 height 30
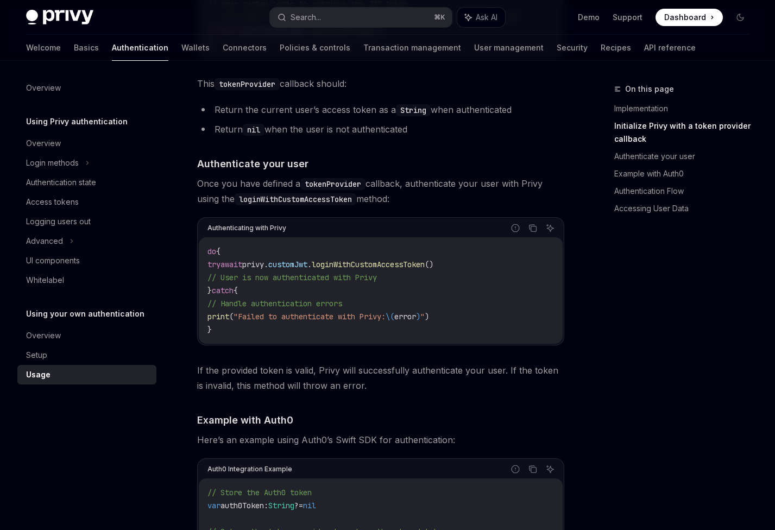
scroll to position [595, 0]
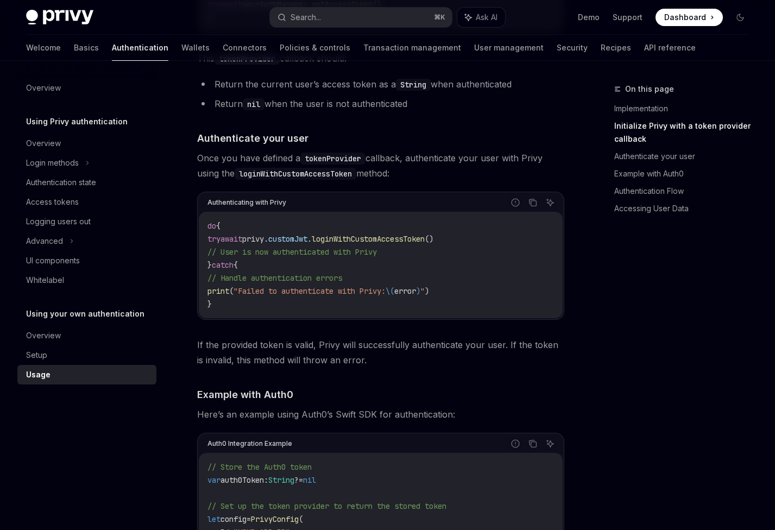
click at [268, 244] on span "privy." at bounding box center [255, 239] width 26 height 10
click at [268, 236] on code "do { try await privy. customJwt . loginWithCustomAccessToken () // User is now …" at bounding box center [381, 265] width 347 height 91
drag, startPoint x: 218, startPoint y: 166, endPoint x: 411, endPoint y: 178, distance: 193.3
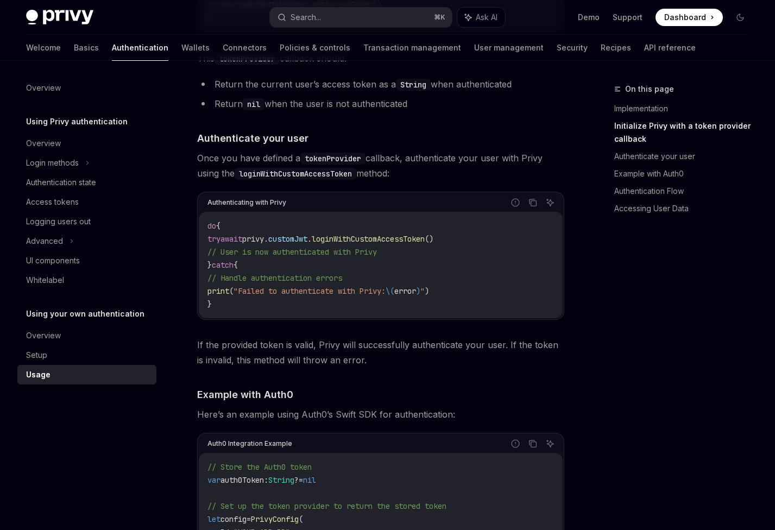
click at [411, 178] on span "Once you have defined a tokenProvider callback, authenticate your user with Pri…" at bounding box center [380, 166] width 367 height 30
drag, startPoint x: 309, startPoint y: 183, endPoint x: 187, endPoint y: 167, distance: 122.3
click at [187, 167] on div "Using your own authentication Integrating your authentication provider with Pri…" at bounding box center [278, 537] width 575 height 2098
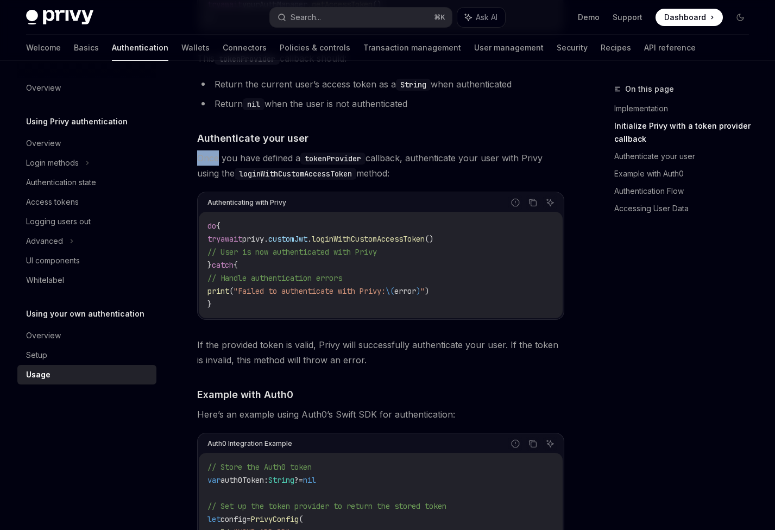
click at [187, 167] on div "Using your own authentication Integrating your authentication provider with Pri…" at bounding box center [278, 537] width 575 height 2098
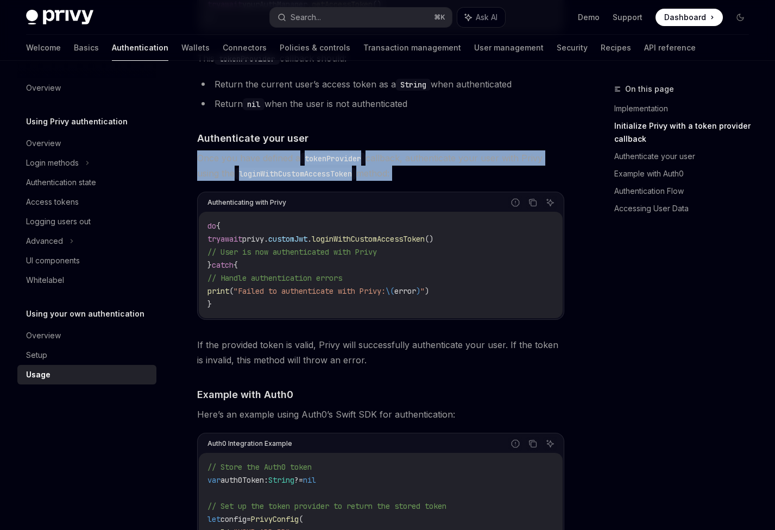
click at [187, 167] on div "Using your own authentication Integrating your authentication provider with Pri…" at bounding box center [278, 537] width 575 height 2098
click at [205, 179] on span "Once you have defined a tokenProvider callback, authenticate your user with Pri…" at bounding box center [380, 166] width 367 height 30
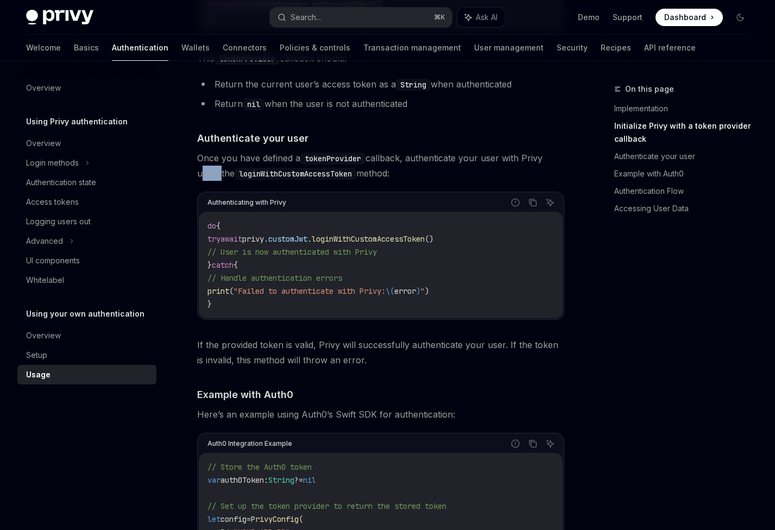
click at [205, 179] on span "Once you have defined a tokenProvider callback, authenticate your user with Pri…" at bounding box center [380, 166] width 367 height 30
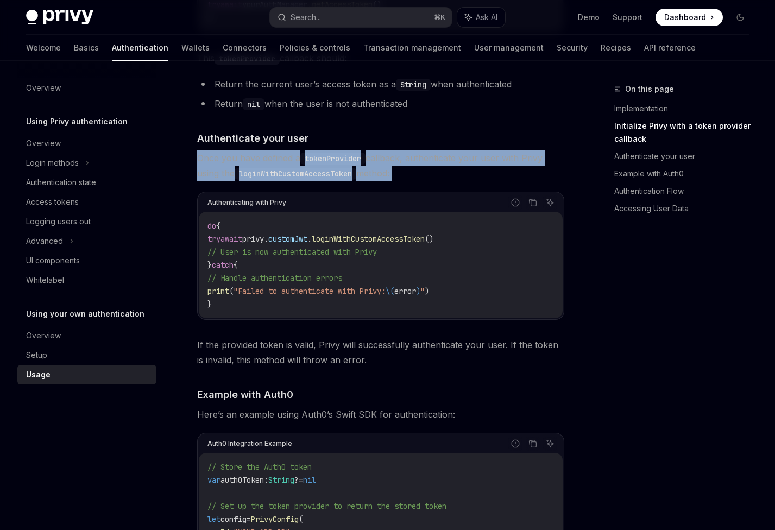
click at [205, 179] on span "Once you have defined a tokenProvider callback, authenticate your user with Pri…" at bounding box center [380, 166] width 367 height 30
click at [207, 174] on span "Once you have defined a tokenProvider callback, authenticate your user with Pri…" at bounding box center [380, 166] width 367 height 30
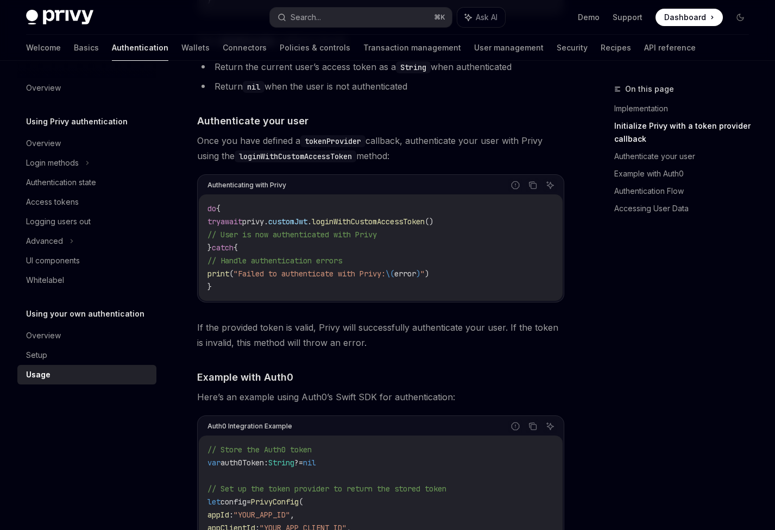
scroll to position [675, 0]
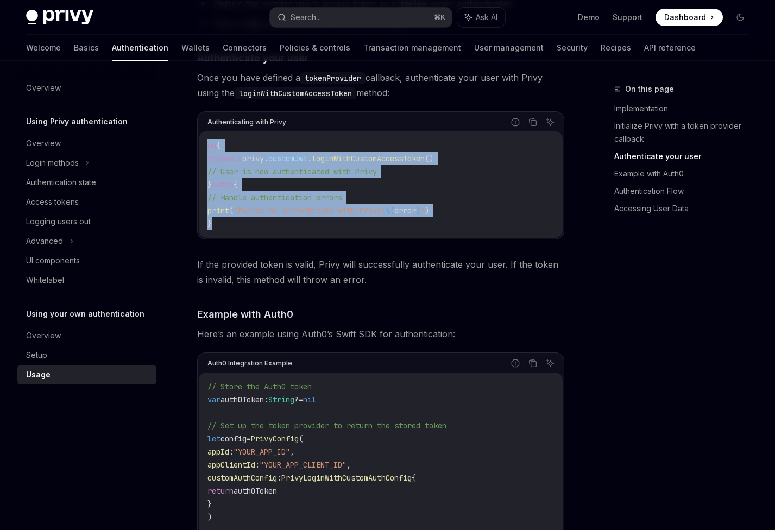
drag, startPoint x: 204, startPoint y: 153, endPoint x: 223, endPoint y: 229, distance: 78.4
click at [223, 229] on div "do { try await privy. customJwt . loginWithCustomAccessToken () // User is now …" at bounding box center [381, 185] width 364 height 107
click at [223, 229] on code "do { try await privy. customJwt . loginWithCustomAccessToken () // User is now …" at bounding box center [381, 184] width 347 height 91
drag, startPoint x: 230, startPoint y: 231, endPoint x: 208, endPoint y: 159, distance: 75.5
click at [208, 159] on code "do { try await privy. customJwt . loginWithCustomAccessToken () // User is now …" at bounding box center [381, 184] width 347 height 91
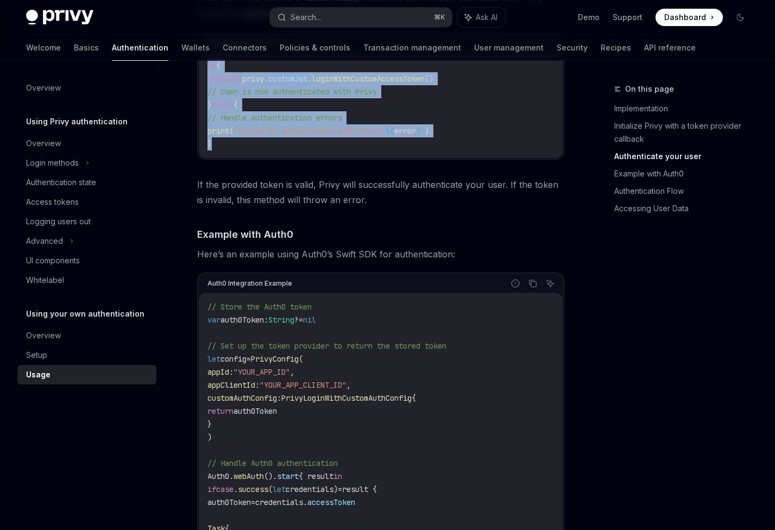
scroll to position [756, 0]
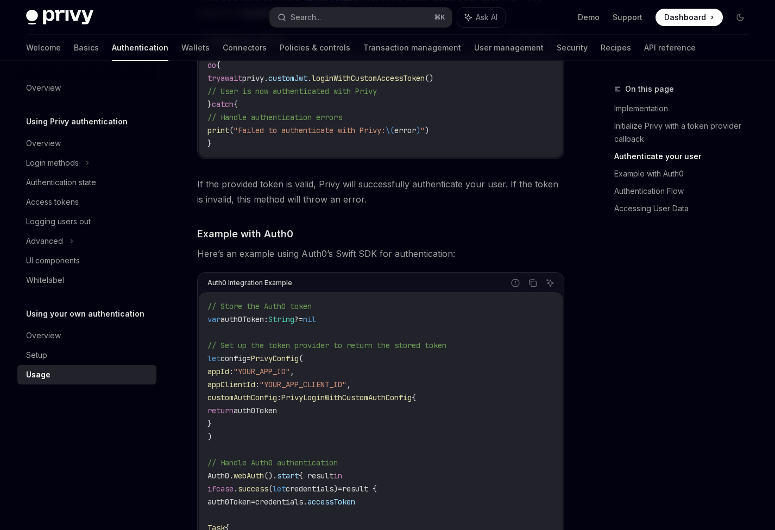
click at [335, 192] on span "If the provided token is valid, Privy will successfully authenticate your user.…" at bounding box center [380, 192] width 367 height 30
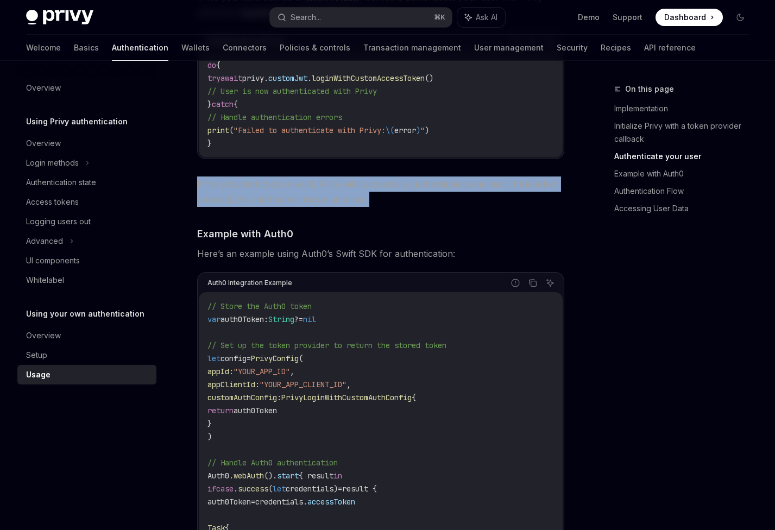
click at [335, 192] on span "If the provided token is valid, Privy will successfully authenticate your user.…" at bounding box center [380, 192] width 367 height 30
click at [318, 190] on span "If the provided token is valid, Privy will successfully authenticate your user.…" at bounding box center [380, 192] width 367 height 30
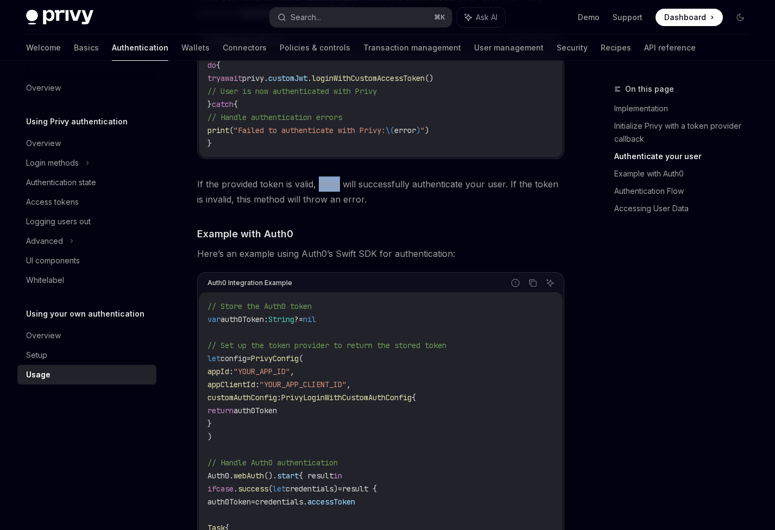
click at [318, 190] on span "If the provided token is valid, Privy will successfully authenticate your user.…" at bounding box center [380, 192] width 367 height 30
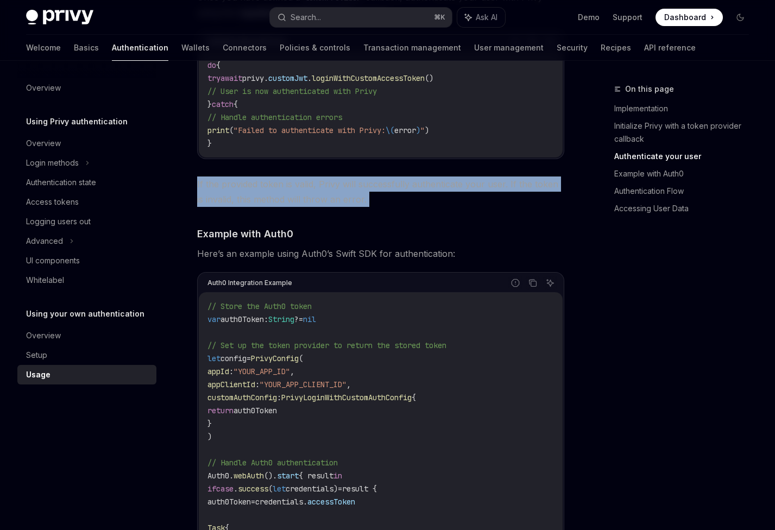
click at [318, 190] on span "If the provided token is valid, Privy will successfully authenticate your user.…" at bounding box center [380, 192] width 367 height 30
click at [216, 192] on span "If the provided token is valid, Privy will successfully authenticate your user.…" at bounding box center [380, 192] width 367 height 30
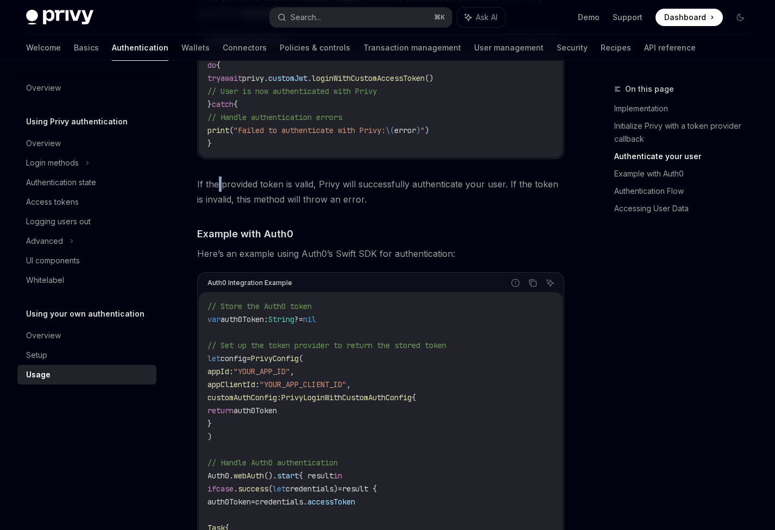
click at [216, 192] on span "If the provided token is valid, Privy will successfully authenticate your user.…" at bounding box center [380, 192] width 367 height 30
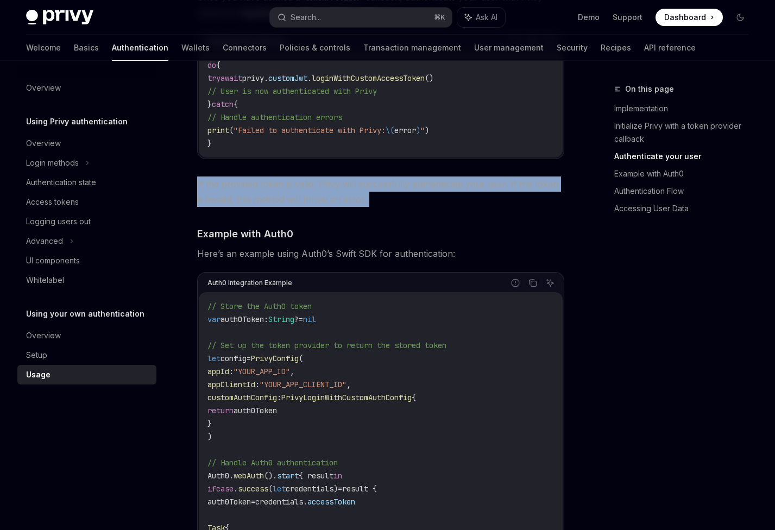
click at [216, 192] on span "If the provided token is valid, Privy will successfully authenticate your user.…" at bounding box center [380, 192] width 367 height 30
click at [199, 190] on span "If the provided token is valid, Privy will successfully authenticate your user.…" at bounding box center [380, 192] width 367 height 30
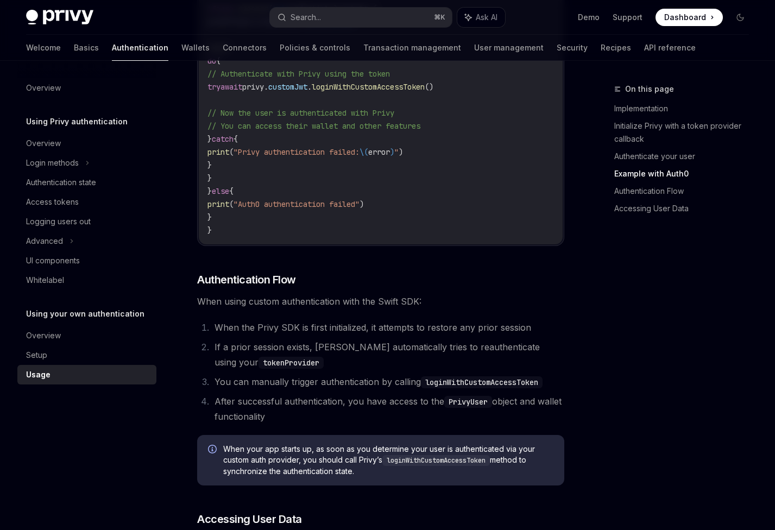
scroll to position [1394, 0]
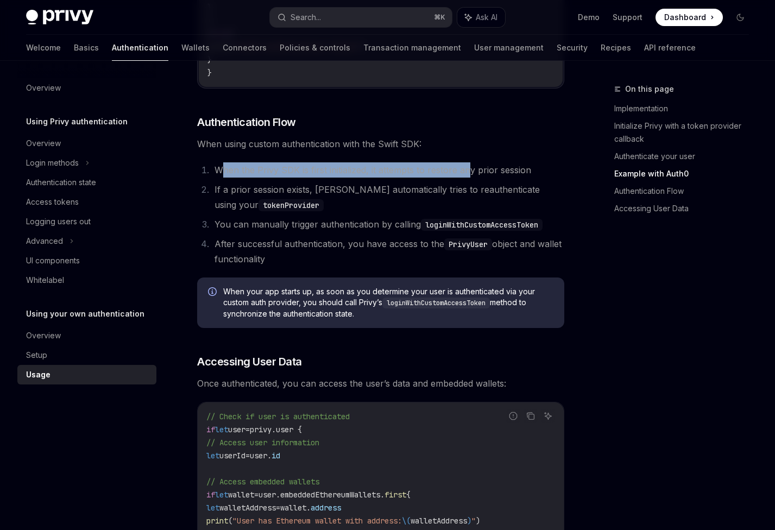
drag, startPoint x: 230, startPoint y: 174, endPoint x: 434, endPoint y: 179, distance: 204.4
click at [466, 175] on li "When the Privy SDK is first initialized, it attempts to restore any prior sessi…" at bounding box center [387, 169] width 353 height 15
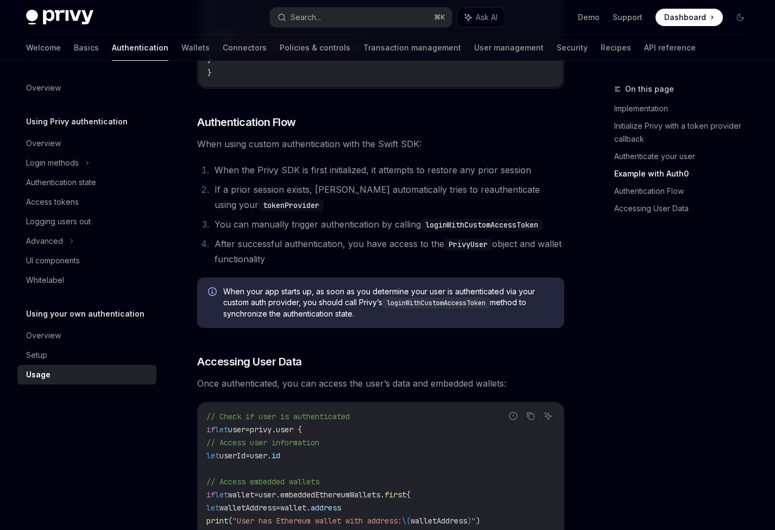
click at [304, 193] on li "If a prior session exists, [PERSON_NAME] automatically tries to reauthenticate …" at bounding box center [387, 197] width 353 height 30
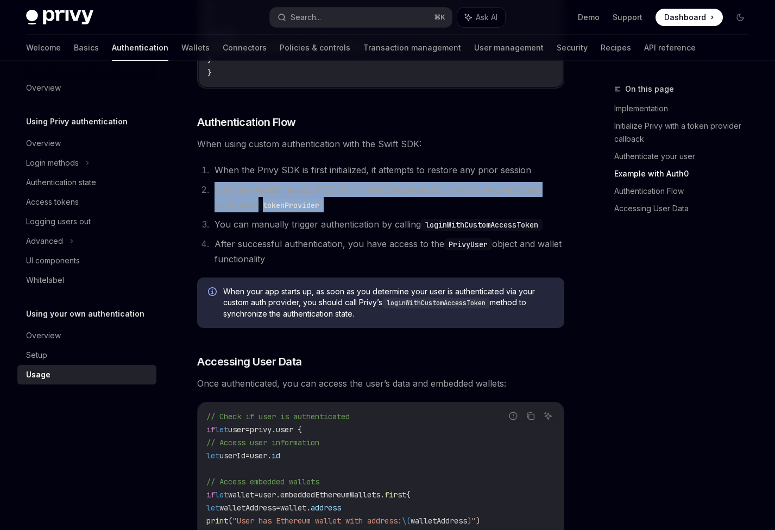
click at [304, 193] on li "If a prior session exists, [PERSON_NAME] automatically tries to reauthenticate …" at bounding box center [387, 197] width 353 height 30
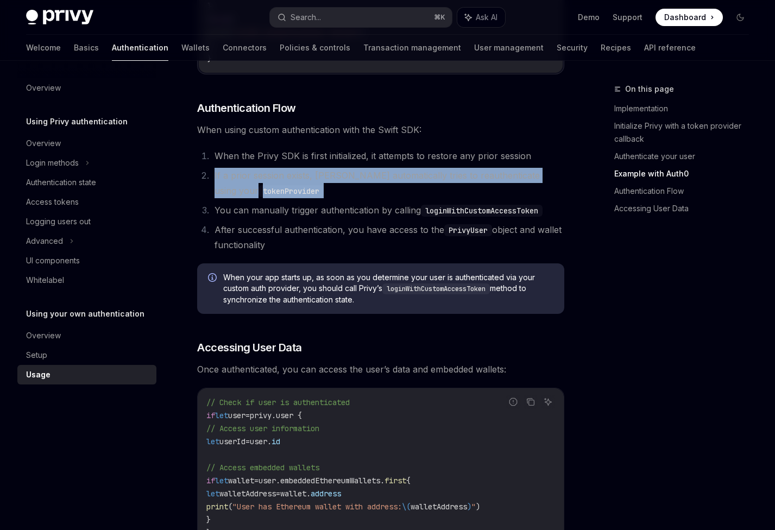
scroll to position [1412, 0]
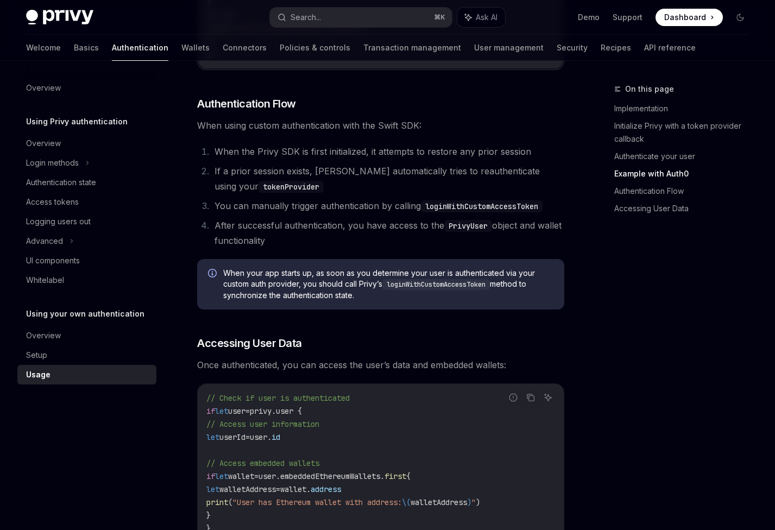
click at [269, 211] on li "You can manually trigger authentication by calling loginWithCustomAccessToken" at bounding box center [387, 205] width 353 height 15
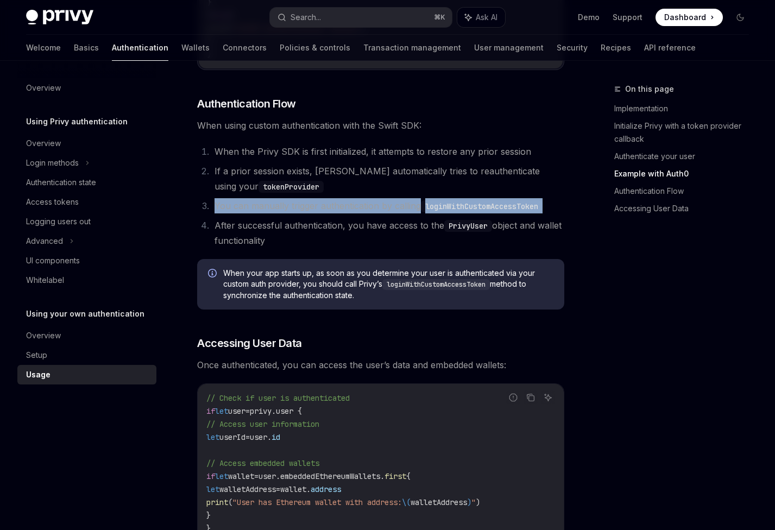
click at [269, 211] on li "You can manually trigger authentication by calling loginWithCustomAccessToken" at bounding box center [387, 205] width 353 height 15
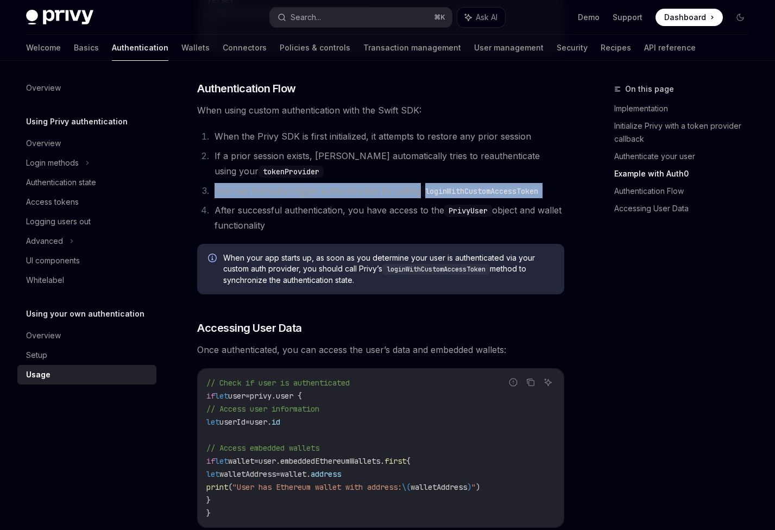
scroll to position [1431, 0]
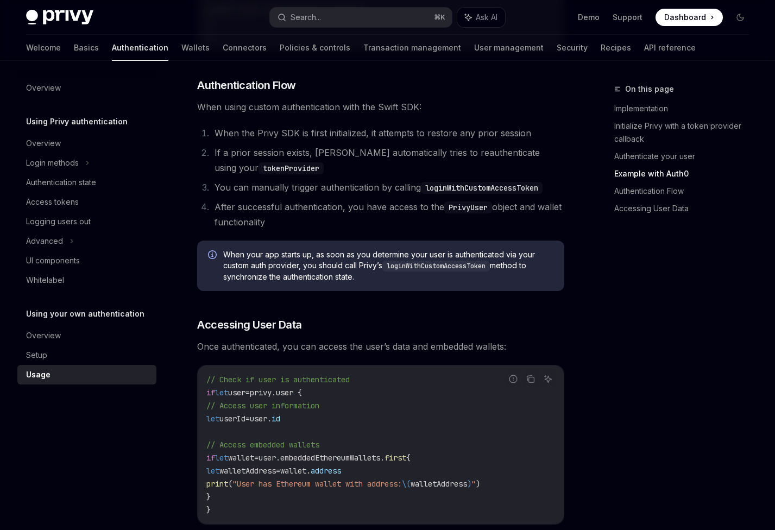
click at [265, 214] on li "After successful authentication, you have access to the PrivyUser object and wa…" at bounding box center [387, 214] width 353 height 30
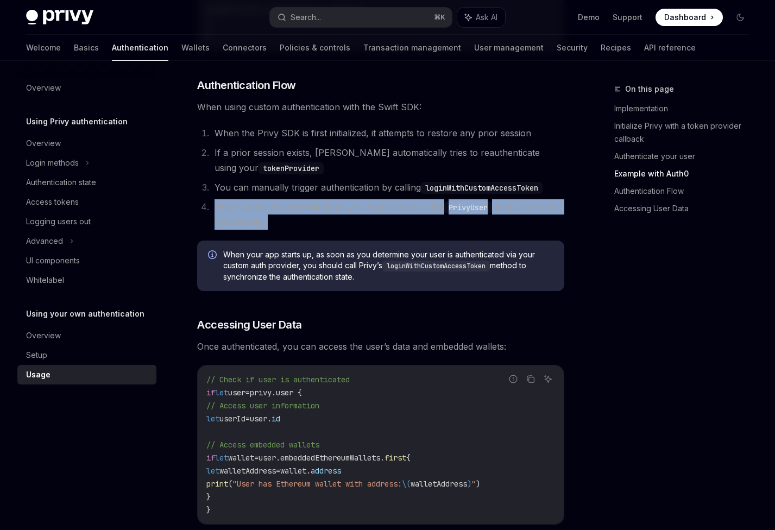
click at [265, 214] on li "After successful authentication, you have access to the PrivyUser object and wa…" at bounding box center [387, 214] width 353 height 30
click at [302, 215] on li "After successful authentication, you have access to the PrivyUser object and wa…" at bounding box center [387, 214] width 353 height 30
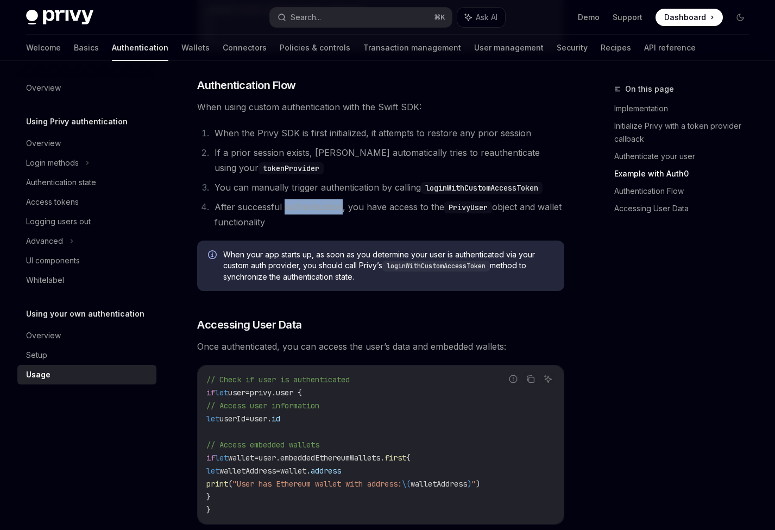
click at [302, 215] on li "After successful authentication, you have access to the PrivyUser object and wa…" at bounding box center [387, 214] width 353 height 30
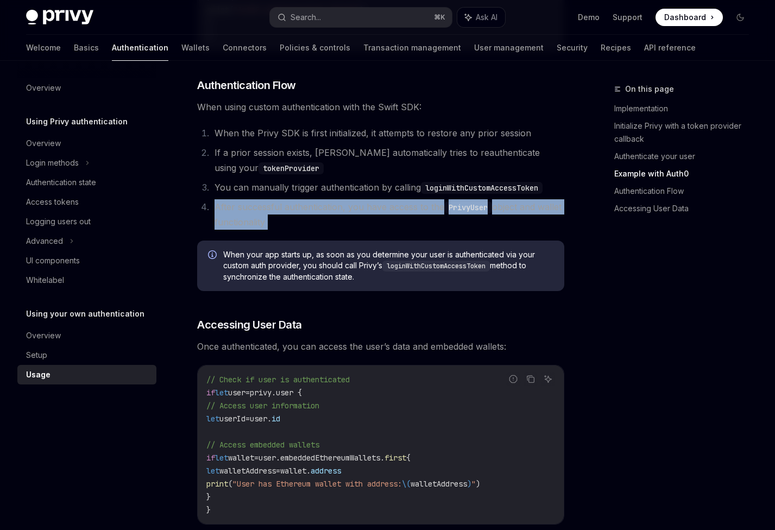
click at [302, 215] on li "After successful authentication, you have access to the PrivyUser object and wa…" at bounding box center [387, 214] width 353 height 30
click at [265, 217] on li "After successful authentication, you have access to the PrivyUser object and wa…" at bounding box center [387, 214] width 353 height 30
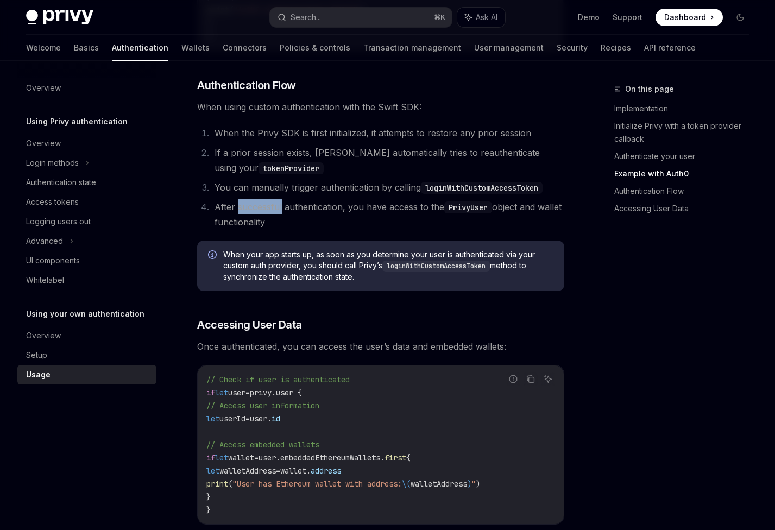
click at [265, 217] on li "After successful authentication, you have access to the PrivyUser object and wa…" at bounding box center [387, 214] width 353 height 30
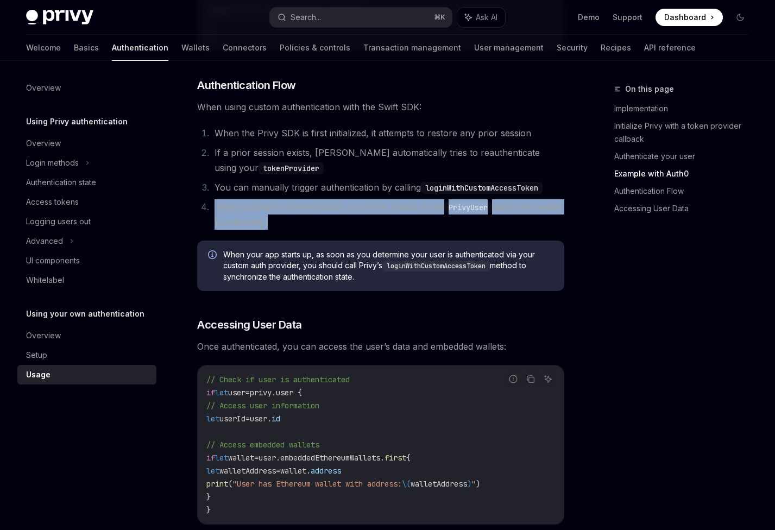
click at [265, 217] on li "After successful authentication, you have access to the PrivyUser object and wa…" at bounding box center [387, 214] width 353 height 30
click at [222, 216] on li "After successful authentication, you have access to the PrivyUser object and wa…" at bounding box center [387, 214] width 353 height 30
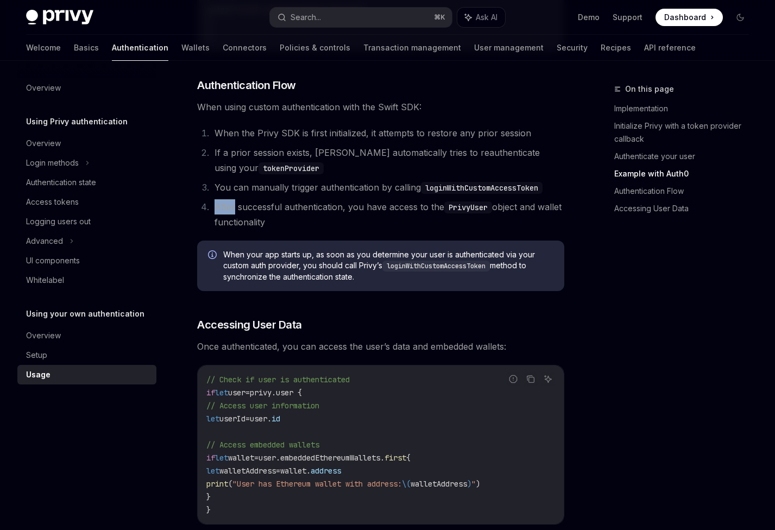
click at [222, 216] on li "After successful authentication, you have access to the PrivyUser object and wa…" at bounding box center [387, 214] width 353 height 30
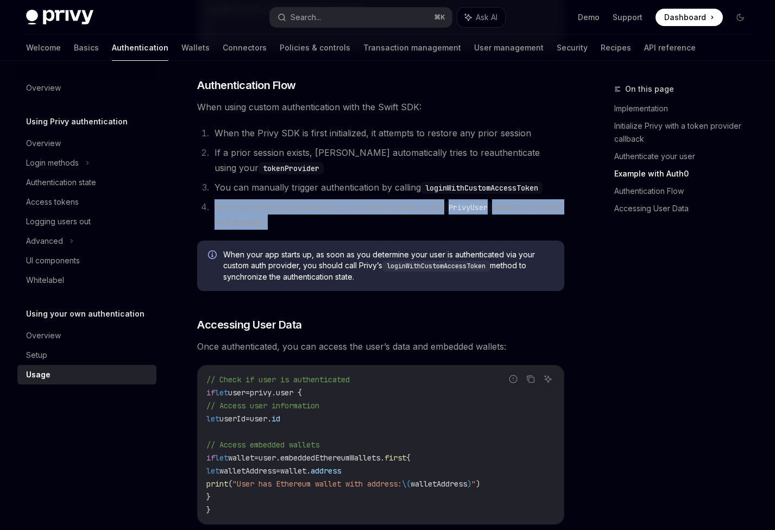
click at [222, 216] on li "After successful authentication, you have access to the PrivyUser object and wa…" at bounding box center [387, 214] width 353 height 30
click at [258, 216] on li "After successful authentication, you have access to the PrivyUser object and wa…" at bounding box center [387, 214] width 353 height 30
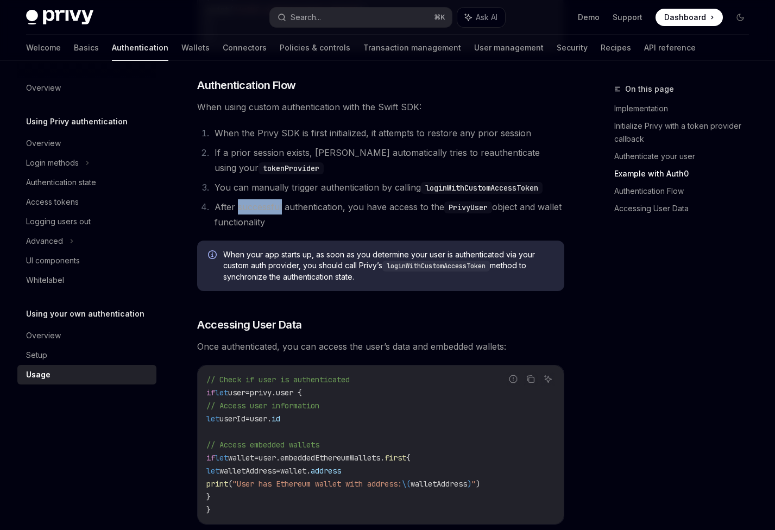
click at [258, 216] on li "After successful authentication, you have access to the PrivyUser object and wa…" at bounding box center [387, 214] width 353 height 30
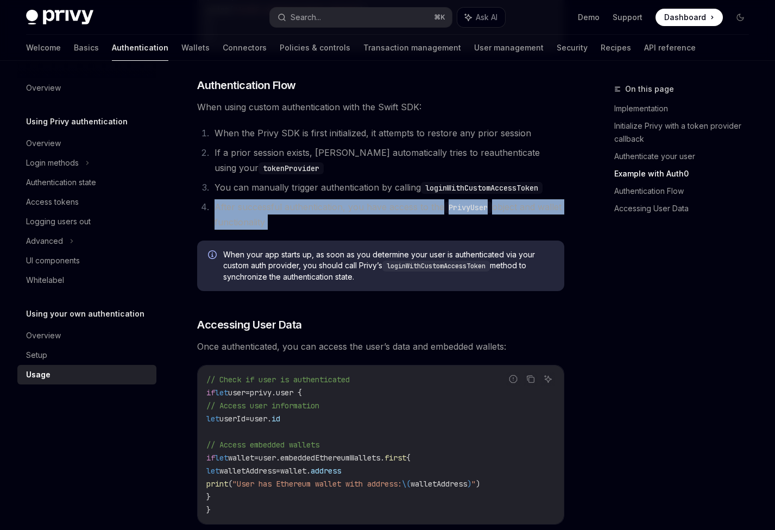
click at [258, 216] on li "After successful authentication, you have access to the PrivyUser object and wa…" at bounding box center [387, 214] width 353 height 30
click at [232, 216] on li "After successful authentication, you have access to the PrivyUser object and wa…" at bounding box center [387, 214] width 353 height 30
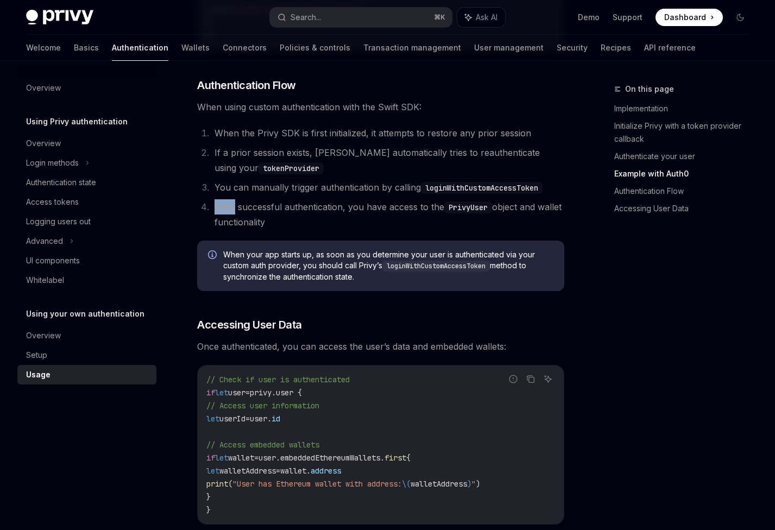
click at [232, 216] on li "After successful authentication, you have access to the PrivyUser object and wa…" at bounding box center [387, 214] width 353 height 30
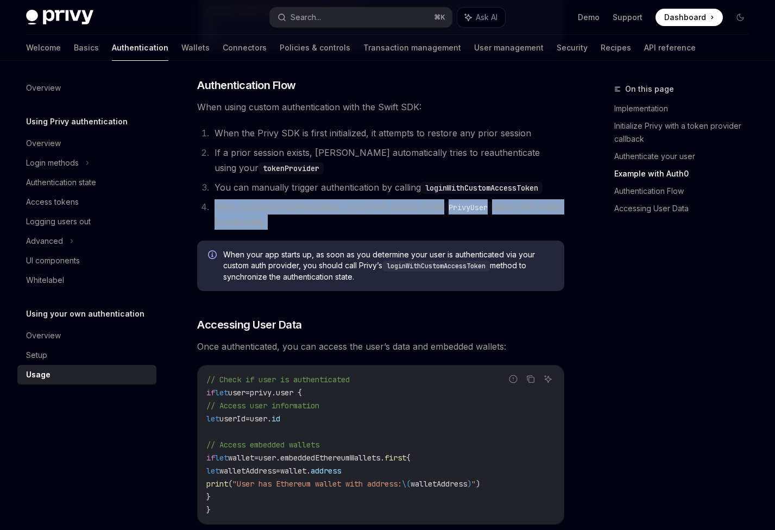
click at [232, 216] on li "After successful authentication, you have access to the PrivyUser object and wa…" at bounding box center [387, 214] width 353 height 30
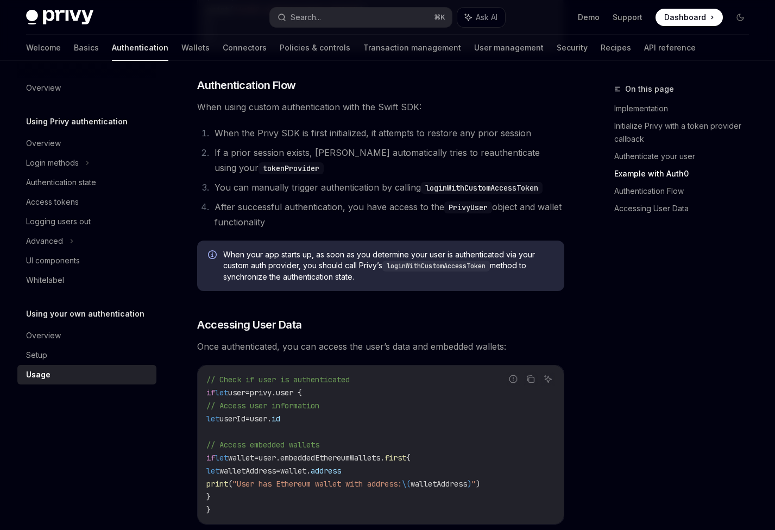
click at [262, 216] on li "After successful authentication, you have access to the PrivyUser object and wa…" at bounding box center [387, 214] width 353 height 30
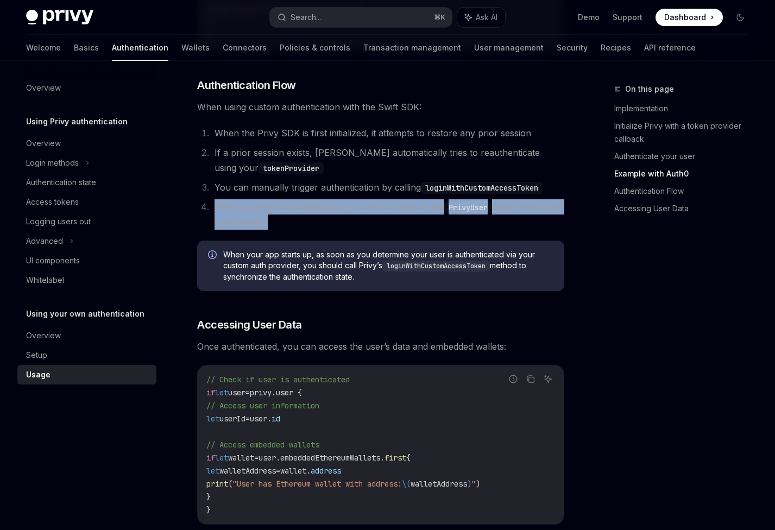
click at [262, 216] on li "After successful authentication, you have access to the PrivyUser object and wa…" at bounding box center [387, 214] width 353 height 30
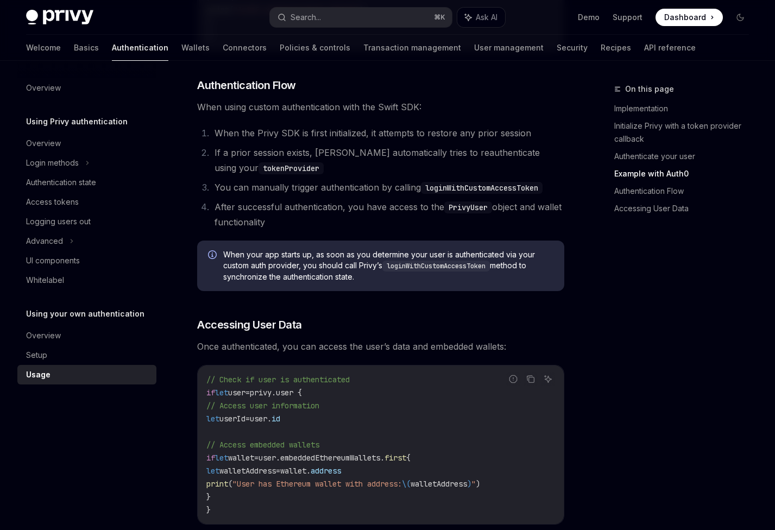
click at [274, 214] on li "After successful authentication, you have access to the PrivyUser object and wa…" at bounding box center [387, 214] width 353 height 30
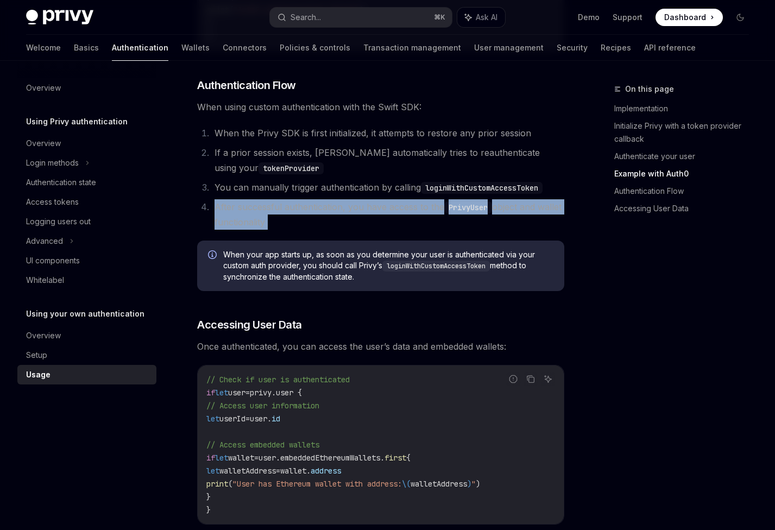
click at [274, 214] on li "After successful authentication, you have access to the PrivyUser object and wa…" at bounding box center [387, 214] width 353 height 30
click at [295, 214] on li "After successful authentication, you have access to the PrivyUser object and wa…" at bounding box center [387, 214] width 353 height 30
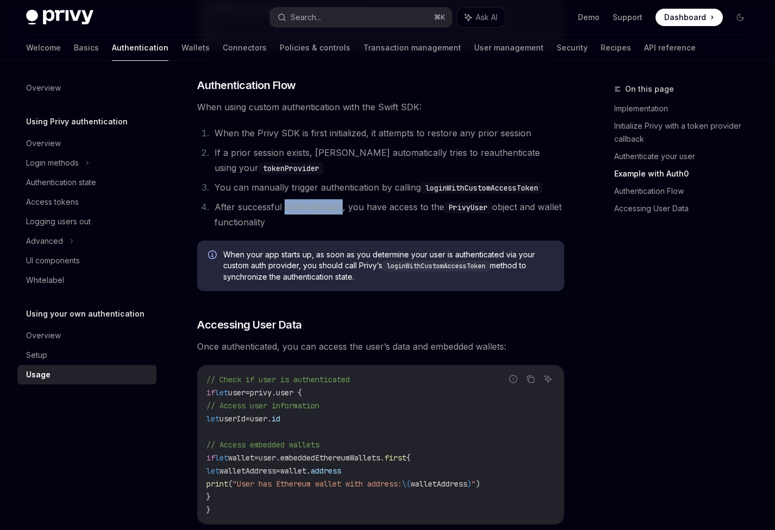
click at [295, 214] on li "After successful authentication, you have access to the PrivyUser object and wa…" at bounding box center [387, 214] width 353 height 30
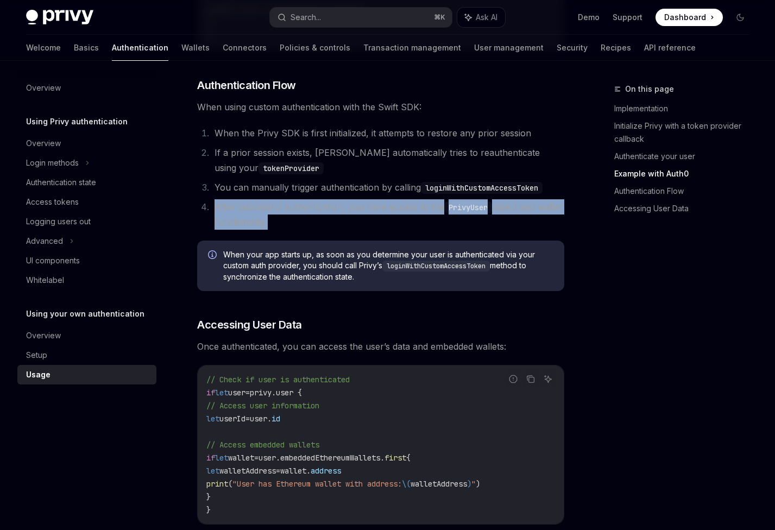
click at [295, 214] on li "After successful authentication, you have access to the PrivyUser object and wa…" at bounding box center [387, 214] width 353 height 30
click at [311, 213] on li "After successful authentication, you have access to the PrivyUser object and wa…" at bounding box center [387, 214] width 353 height 30
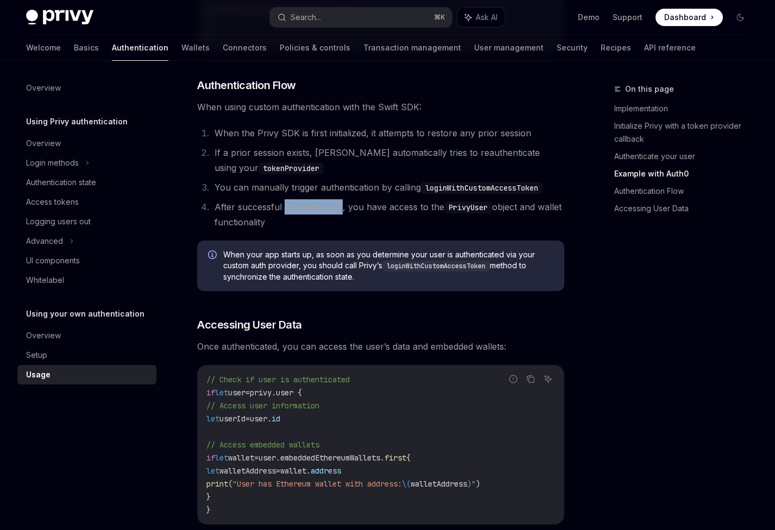
click at [311, 213] on li "After successful authentication, you have access to the PrivyUser object and wa…" at bounding box center [387, 214] width 353 height 30
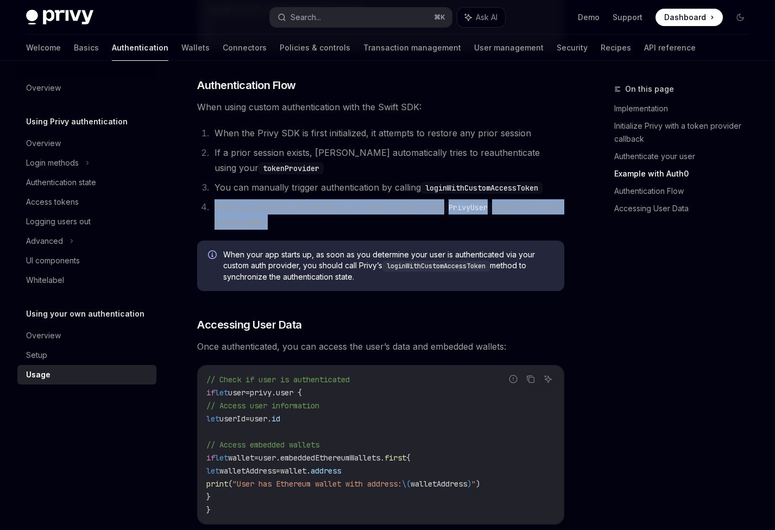
click at [311, 213] on li "After successful authentication, you have access to the PrivyUser object and wa…" at bounding box center [387, 214] width 353 height 30
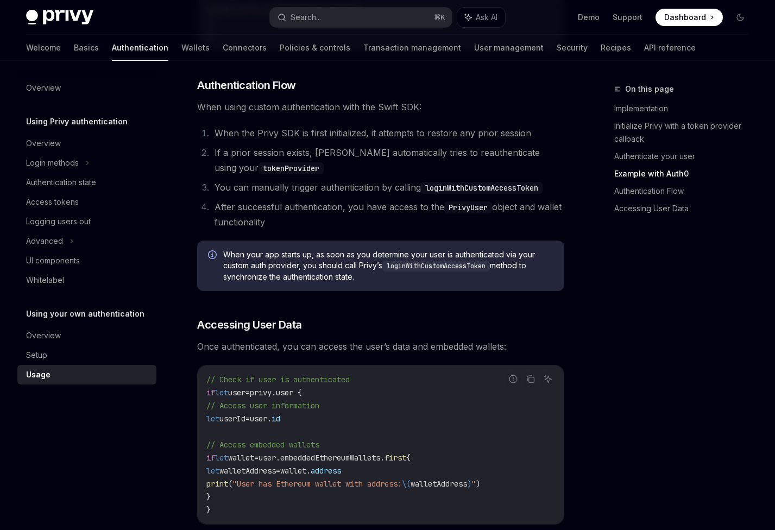
click at [307, 195] on li "You can manually trigger authentication by calling loginWithCustomAccessToken" at bounding box center [387, 187] width 353 height 15
